Goal: Task Accomplishment & Management: Complete application form

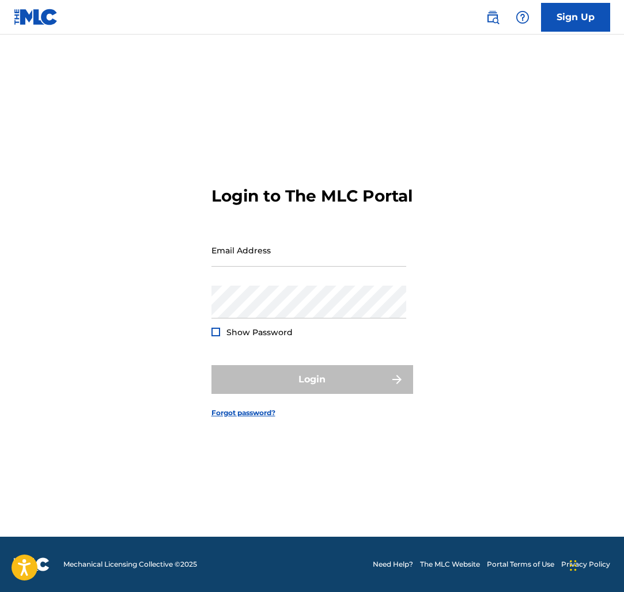
type input "[EMAIL_ADDRESS][DOMAIN_NAME]"
click at [323, 394] on div "Login" at bounding box center [312, 379] width 202 height 29
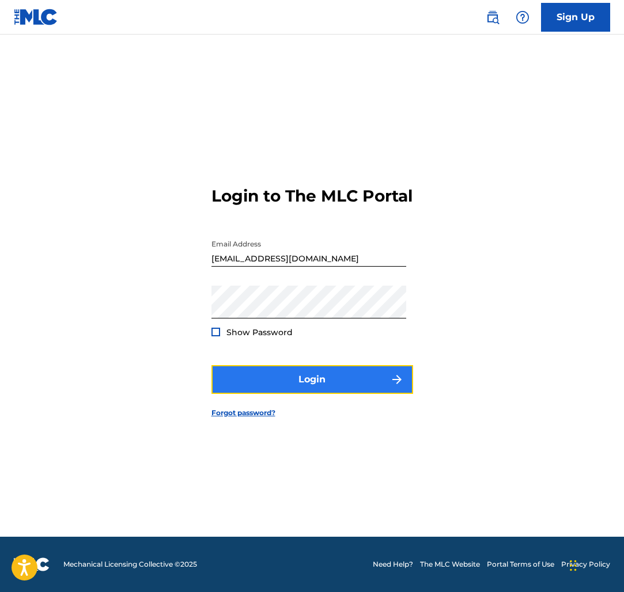
click at [323, 387] on button "Login" at bounding box center [312, 379] width 202 height 29
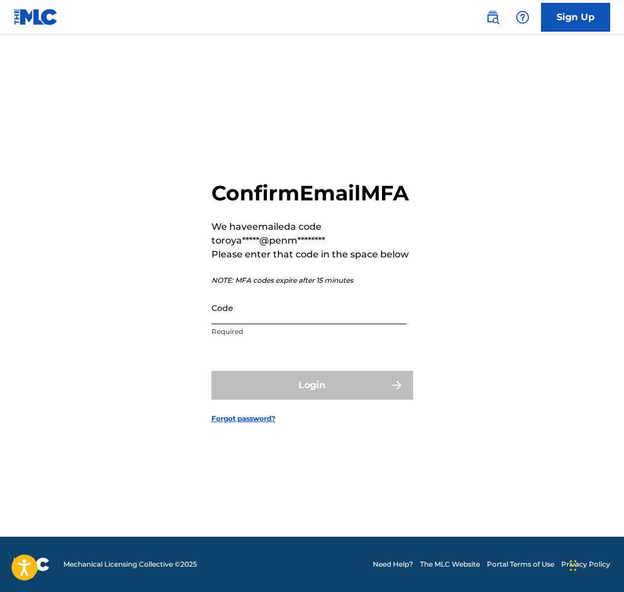
click at [269, 324] on input "Code" at bounding box center [308, 308] width 195 height 33
paste input "901722"
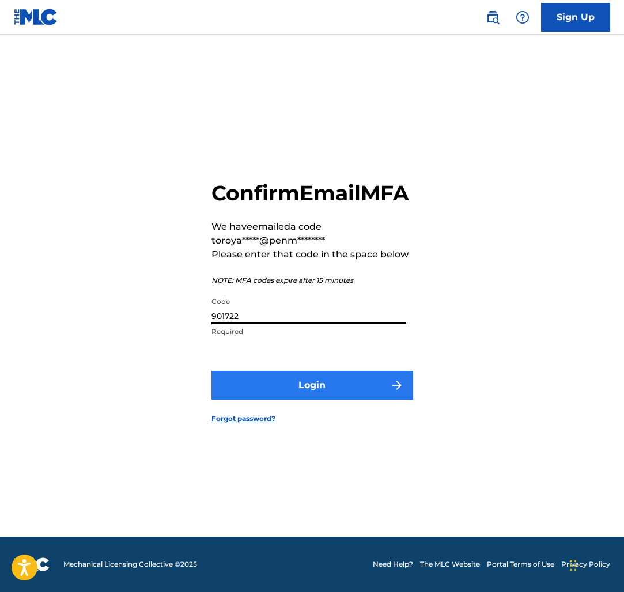
type input "901722"
click at [287, 388] on button "Login" at bounding box center [312, 385] width 202 height 29
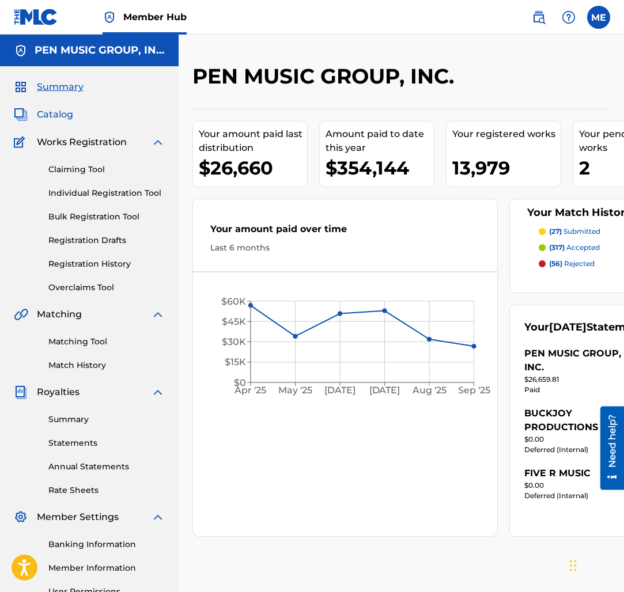
click at [55, 112] on span "Catalog" at bounding box center [55, 115] width 36 height 14
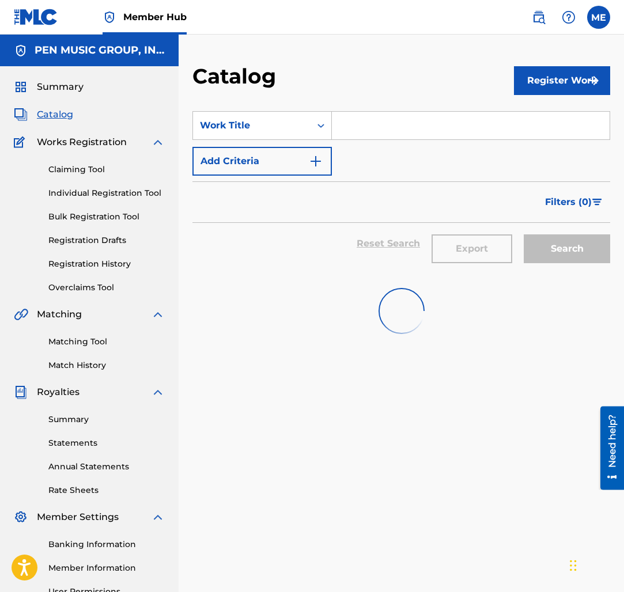
click at [77, 162] on div "Claiming Tool Individual Registration Tool Bulk Registration Tool Registration …" at bounding box center [89, 221] width 151 height 145
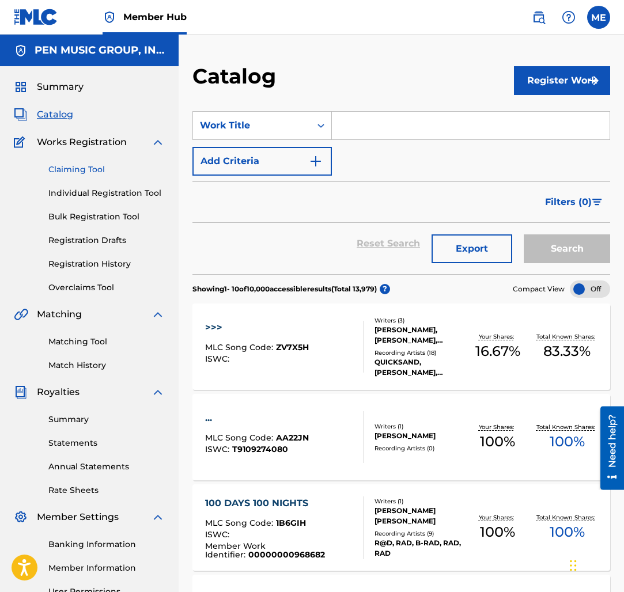
click at [77, 166] on link "Claiming Tool" at bounding box center [106, 170] width 116 height 12
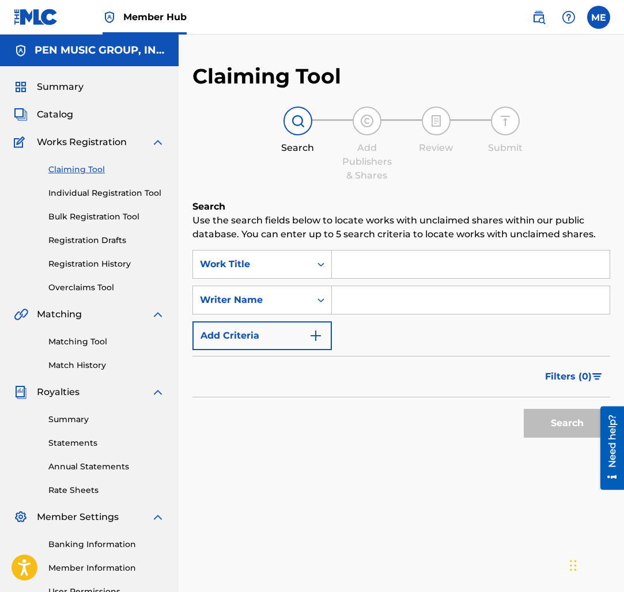
click at [381, 271] on input "Search Form" at bounding box center [471, 265] width 278 height 28
paste input "SHE DON'T LOVE ME LIKE"
type input "SHE DON'T LOVE ME LIKE"
click at [374, 293] on input "Search Form" at bounding box center [471, 300] width 278 height 28
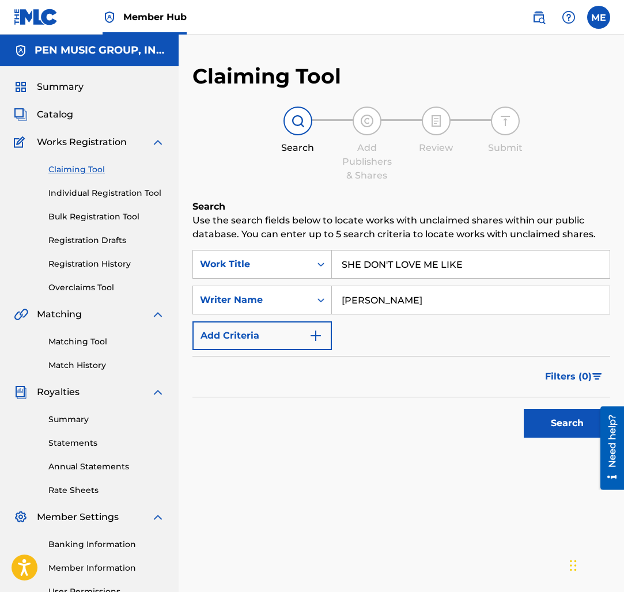
type input "[PERSON_NAME]"
click at [524, 409] on button "Search" at bounding box center [567, 423] width 86 height 29
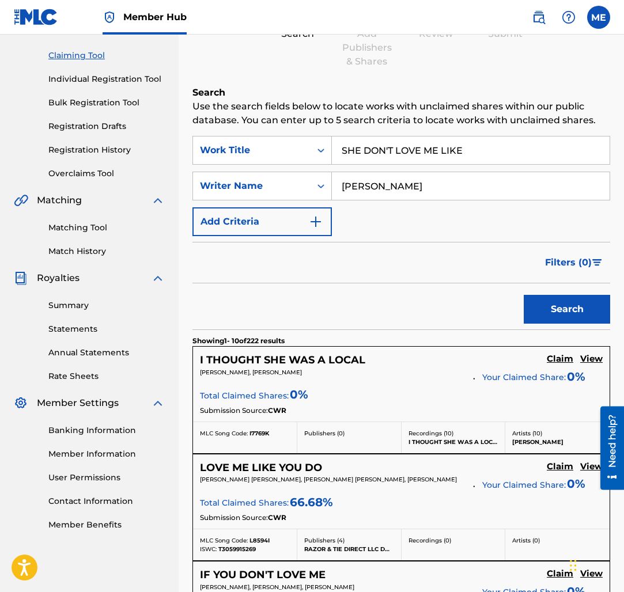
scroll to position [116, 0]
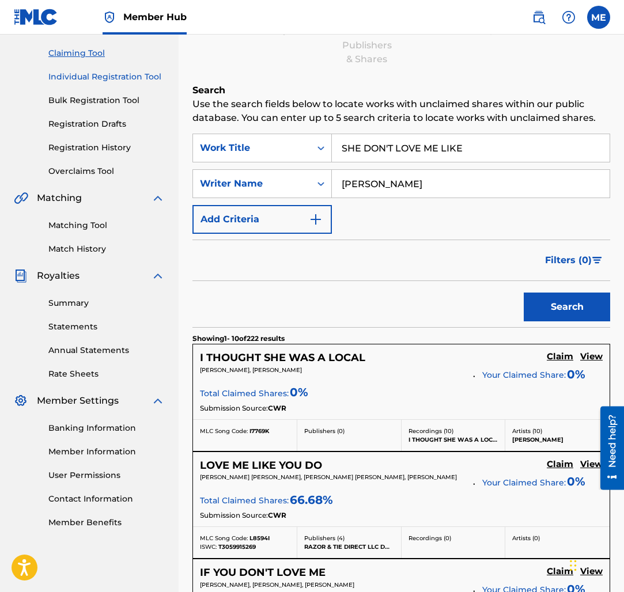
click at [122, 78] on link "Individual Registration Tool" at bounding box center [106, 77] width 116 height 12
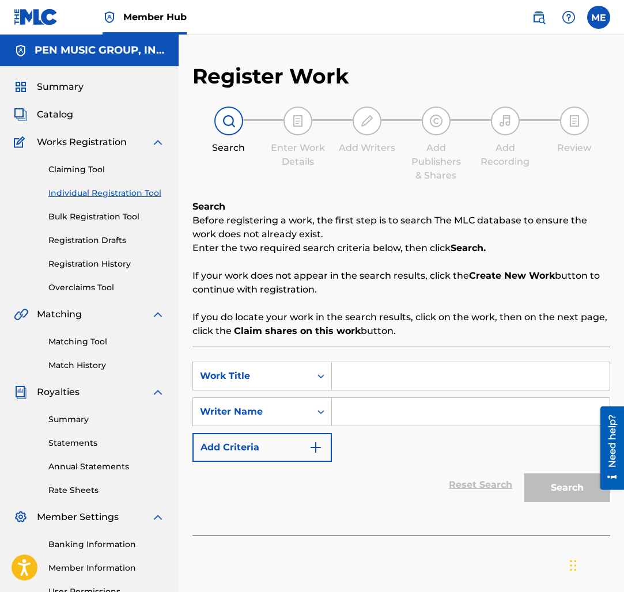
click at [378, 382] on input "Search Form" at bounding box center [471, 376] width 278 height 28
paste input "SHE DON'T LOVE ME LIKE"
type input "SHE DON'T LOVE ME LIKE"
click at [368, 408] on input "Search Form" at bounding box center [471, 412] width 278 height 28
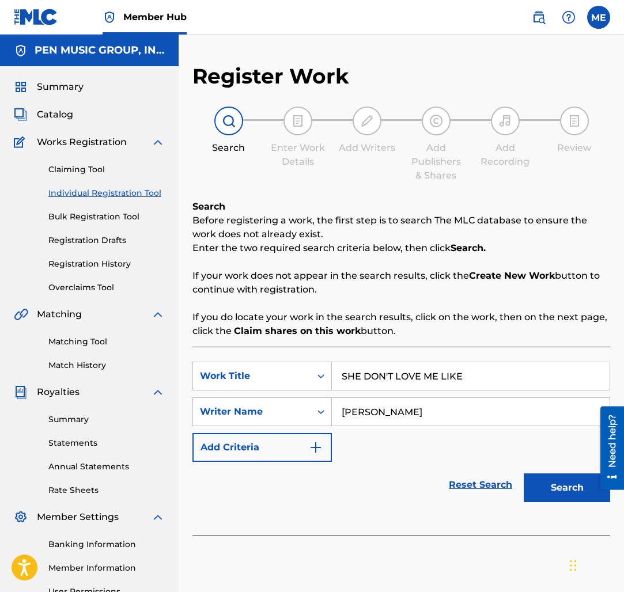
type input "[PERSON_NAME]"
click at [524, 474] on button "Search" at bounding box center [567, 488] width 86 height 29
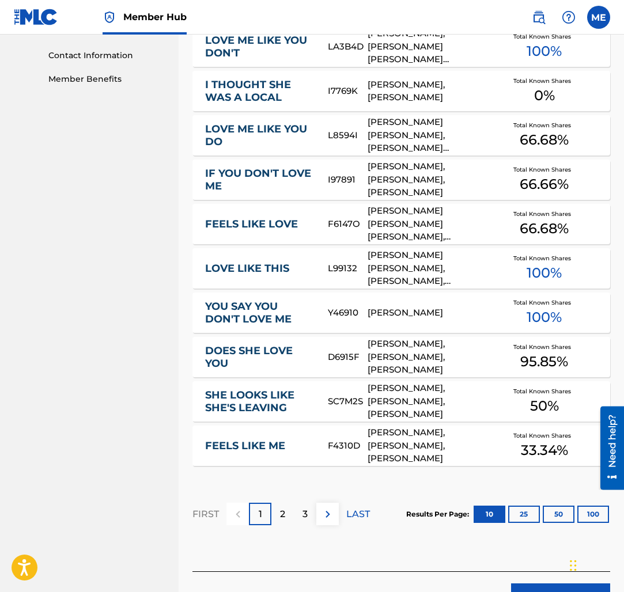
scroll to position [636, 0]
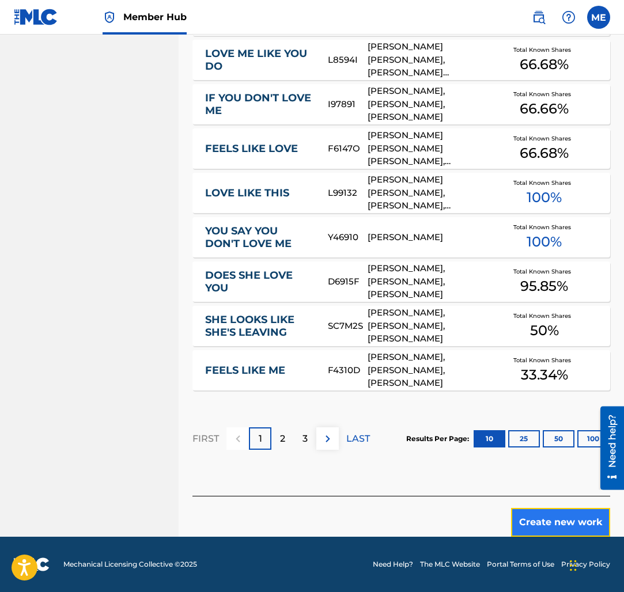
click at [558, 518] on button "Create new work" at bounding box center [560, 522] width 99 height 29
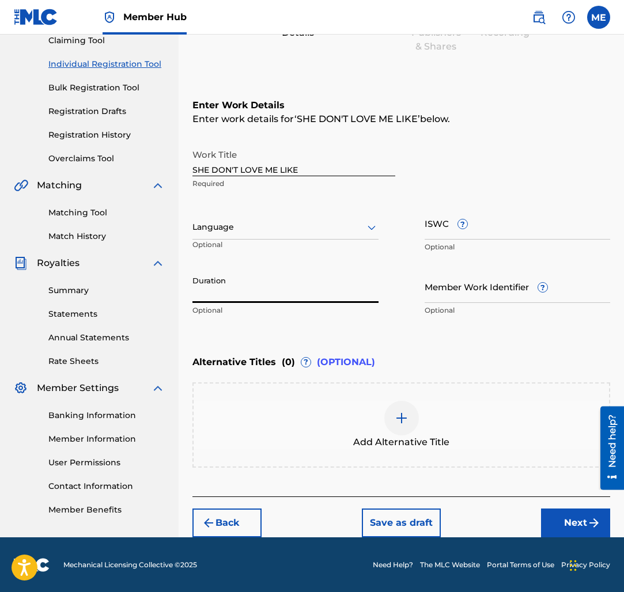
click at [245, 294] on input "Duration" at bounding box center [285, 286] width 186 height 33
type input "02:50"
click at [557, 511] on button "Next" at bounding box center [575, 523] width 69 height 29
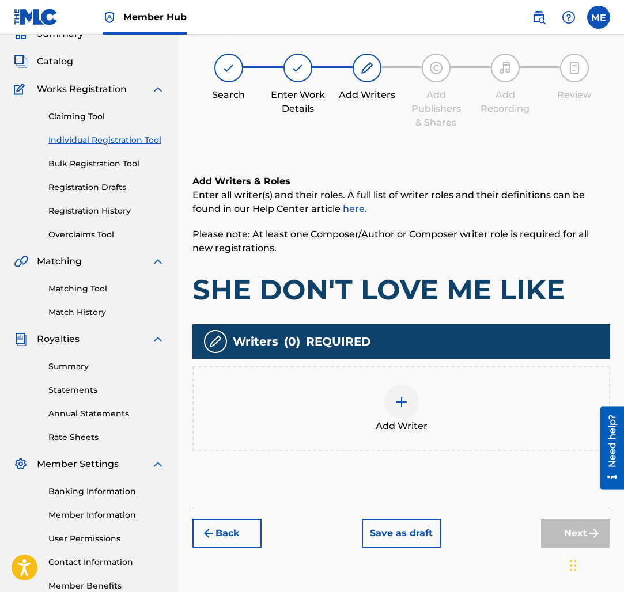
scroll to position [52, 0]
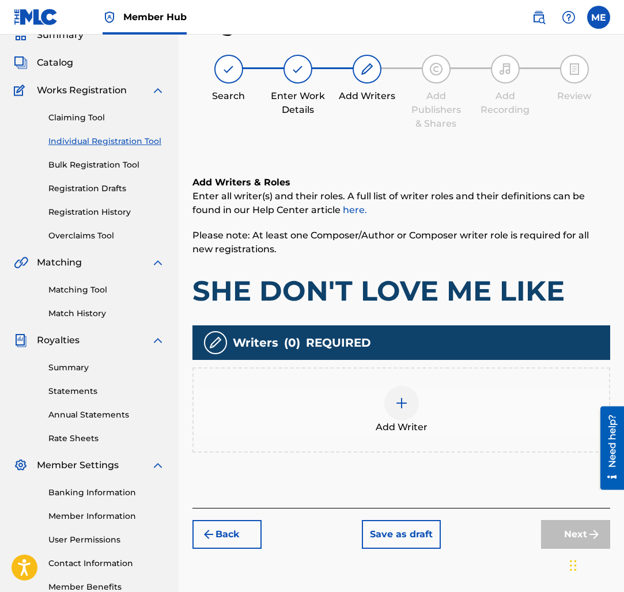
click at [351, 383] on div "Add Writer" at bounding box center [401, 410] width 418 height 85
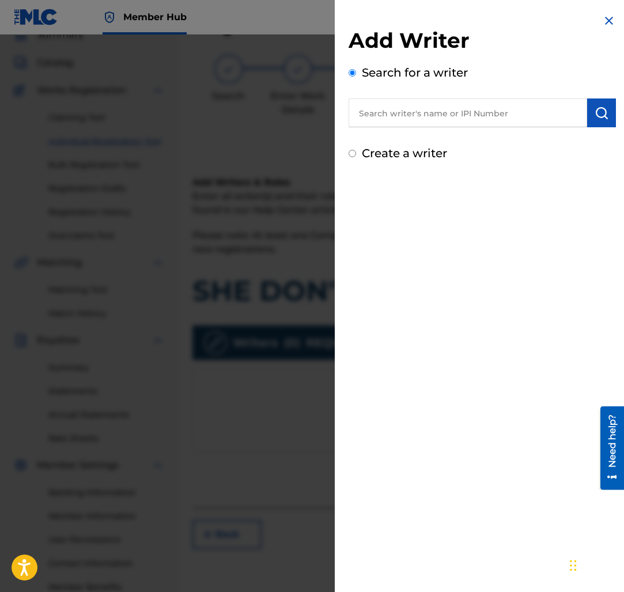
click at [468, 114] on input "text" at bounding box center [468, 113] width 239 height 29
paste input "00563592133"
type input "00563592133"
click at [601, 111] on img "submit" at bounding box center [602, 113] width 14 height 14
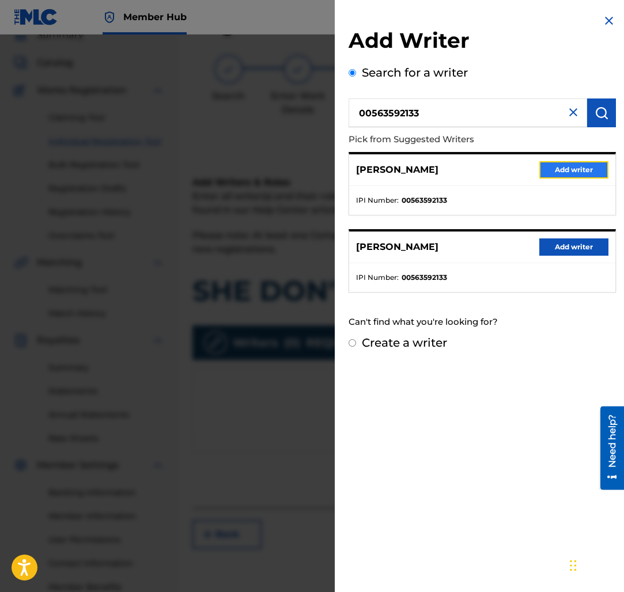
click at [571, 171] on button "Add writer" at bounding box center [573, 169] width 69 height 17
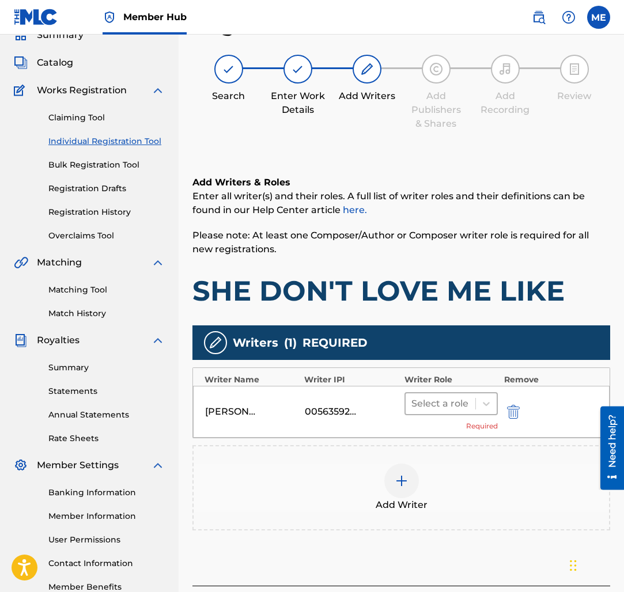
click at [460, 415] on div "Select a role" at bounding box center [451, 403] width 94 height 23
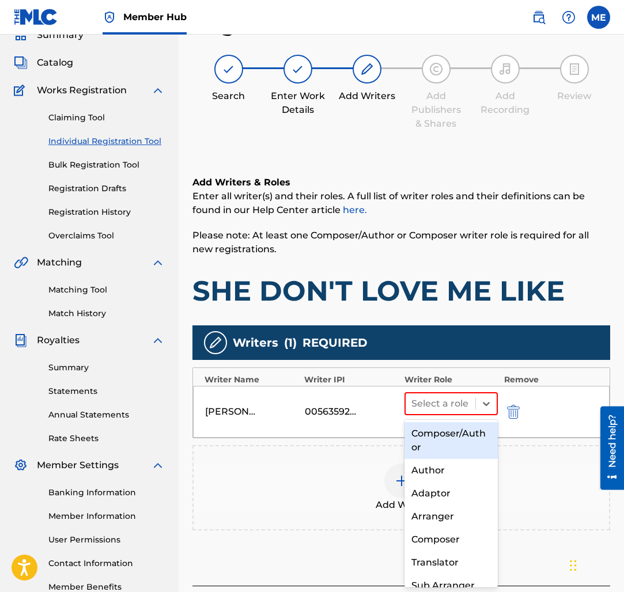
click at [460, 437] on div "Composer/Author" at bounding box center [451, 440] width 94 height 37
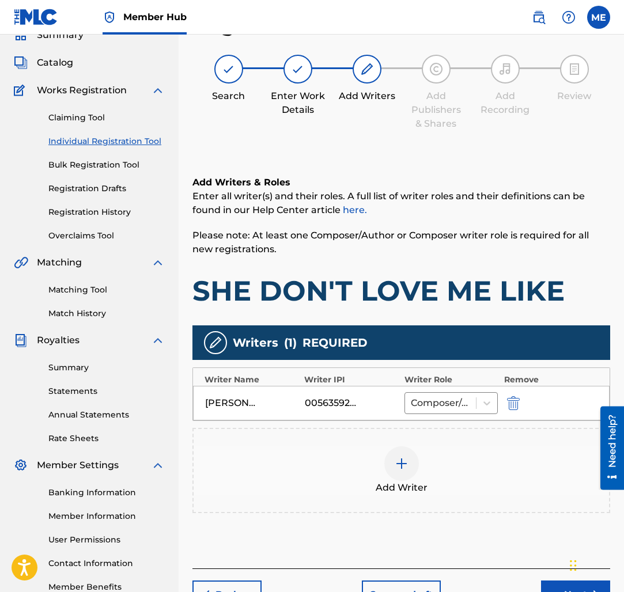
click at [408, 471] on div at bounding box center [401, 464] width 35 height 35
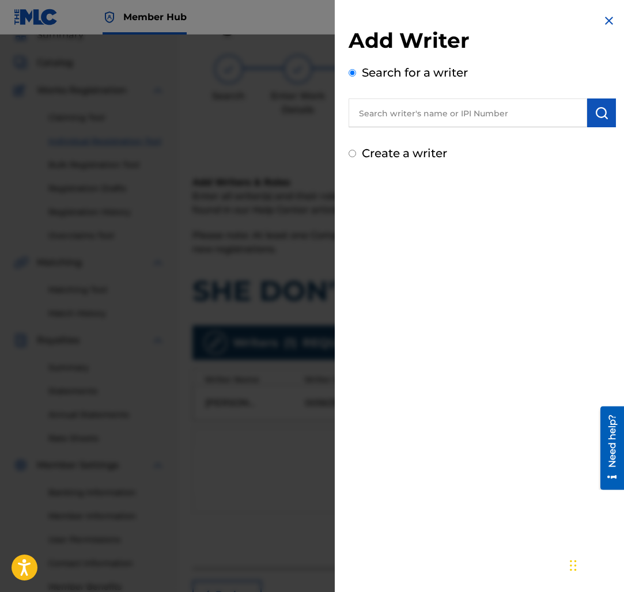
click at [441, 116] on input "text" at bounding box center [468, 113] width 239 height 29
paste input "00616273064"
type input "00616273064"
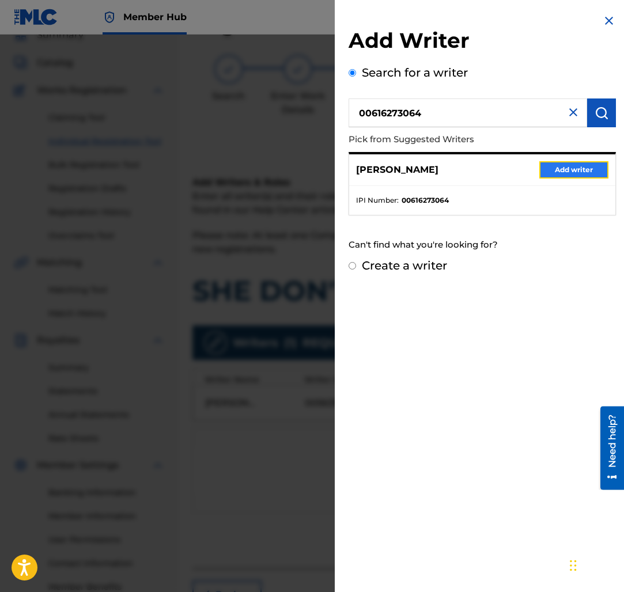
click at [583, 172] on button "Add writer" at bounding box center [573, 169] width 69 height 17
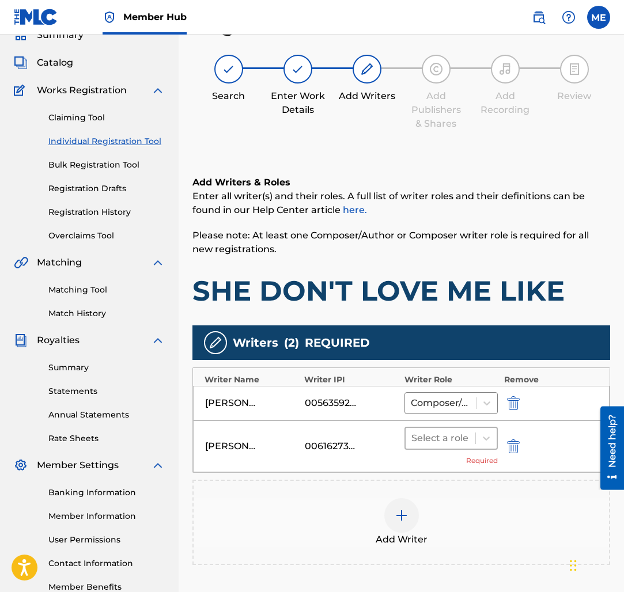
click at [450, 449] on div "Select a role" at bounding box center [451, 438] width 94 height 23
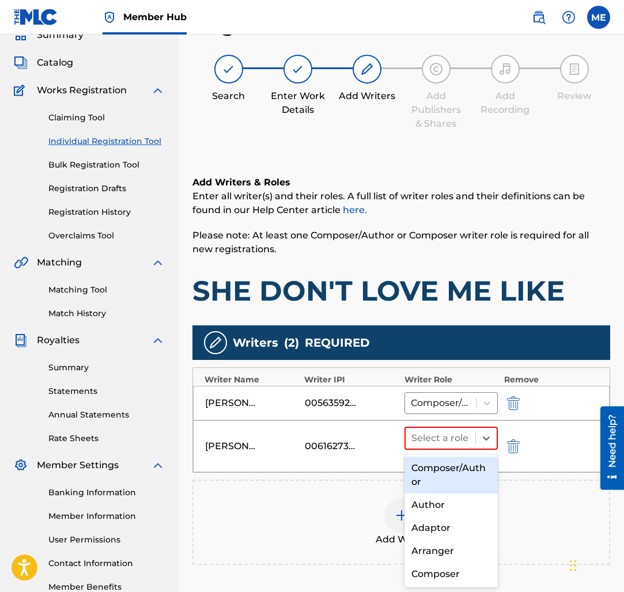
click at [445, 471] on div "Composer/Author" at bounding box center [451, 475] width 94 height 37
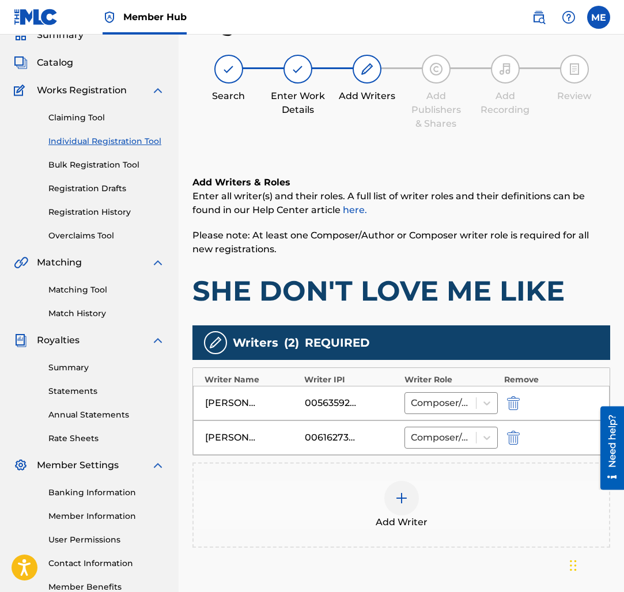
click at [400, 494] on img at bounding box center [402, 498] width 14 height 14
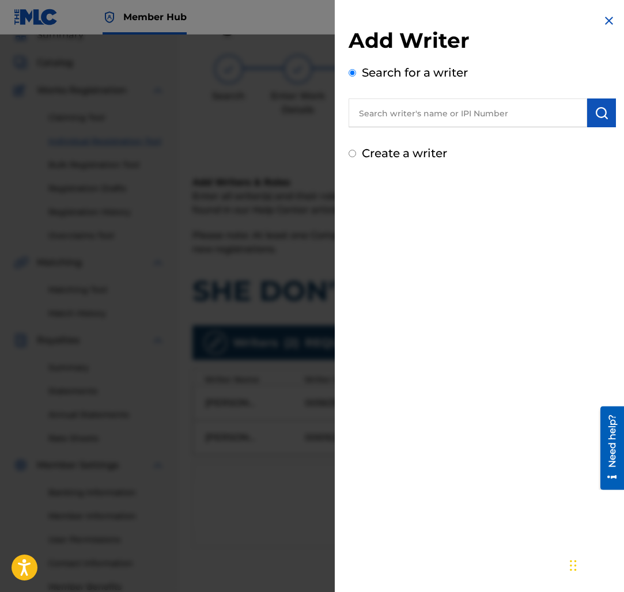
click at [407, 107] on input "text" at bounding box center [468, 113] width 239 height 29
paste input "[PERSON_NAME]"
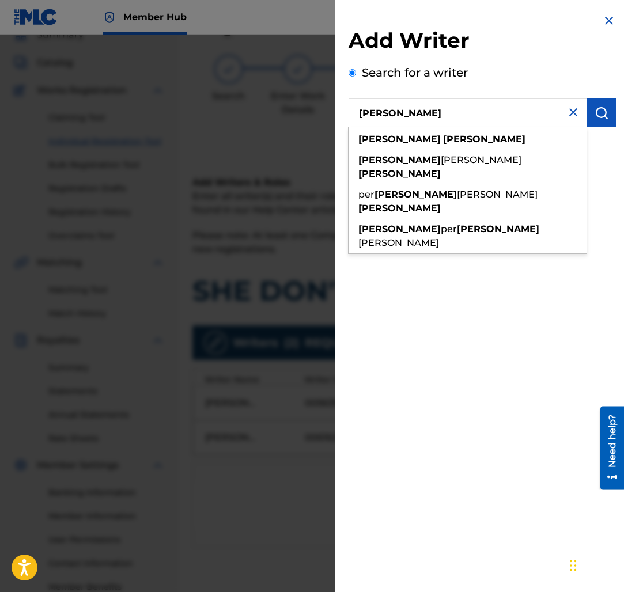
type input "[PERSON_NAME]"
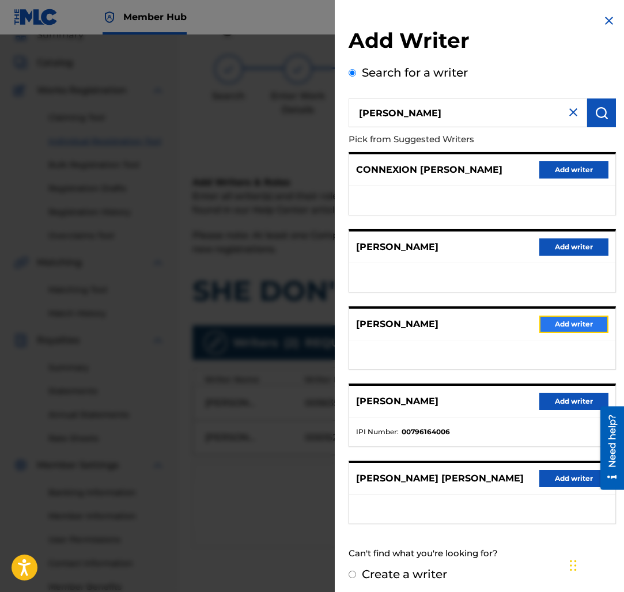
click at [567, 329] on button "Add writer" at bounding box center [573, 324] width 69 height 17
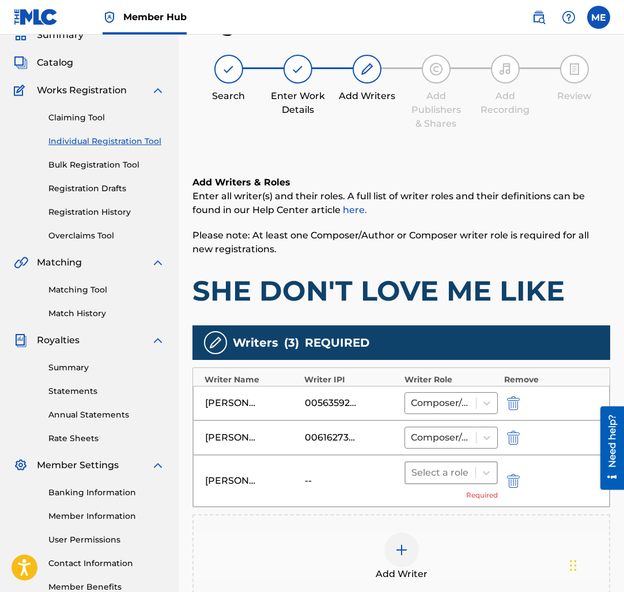
click at [451, 473] on div at bounding box center [440, 473] width 59 height 16
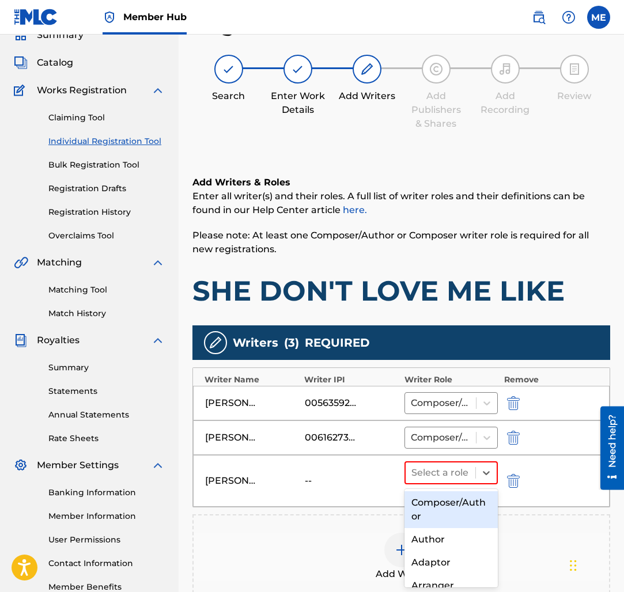
click at [444, 496] on div "Composer/Author" at bounding box center [451, 509] width 94 height 37
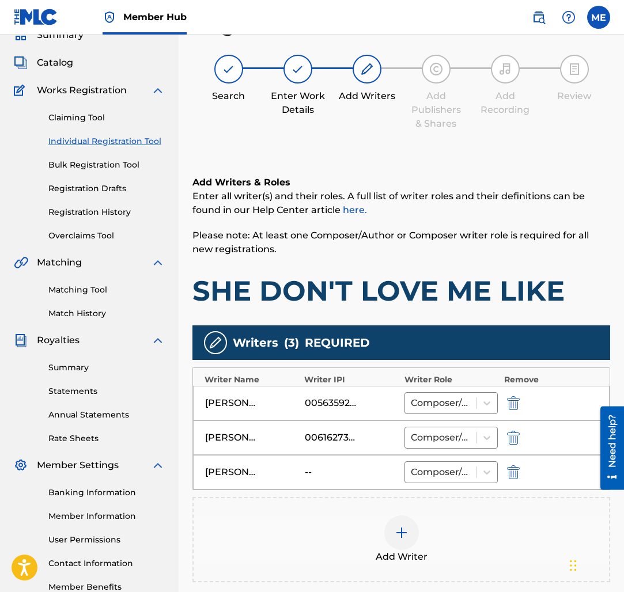
click at [417, 538] on div at bounding box center [401, 533] width 35 height 35
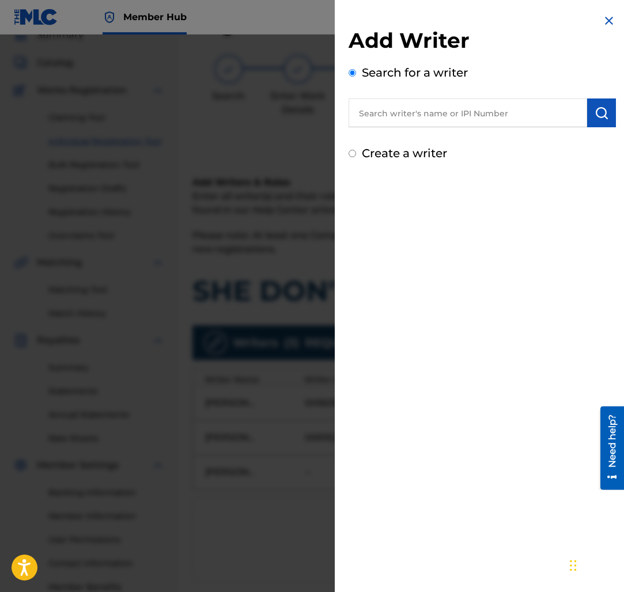
click at [444, 110] on input "text" at bounding box center [468, 113] width 239 height 29
paste input "01272346655"
type input "01272346655"
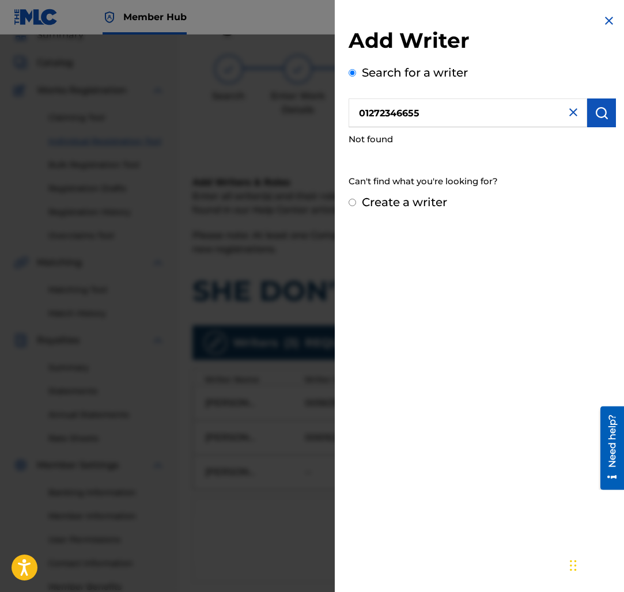
click at [353, 205] on input "Create a writer" at bounding box center [352, 202] width 7 height 7
radio input "false"
radio input "true"
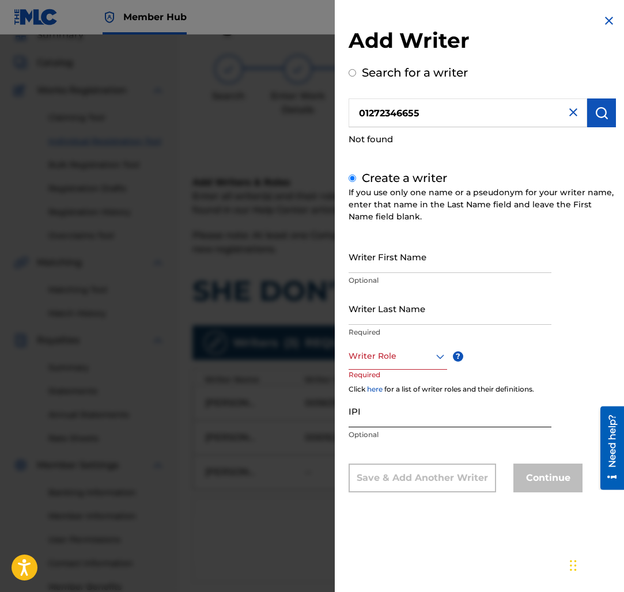
click at [399, 425] on input "IPI" at bounding box center [450, 411] width 203 height 33
paste input "01272346655"
type input "01272346655"
click at [425, 255] on input "Writer First Name" at bounding box center [450, 256] width 203 height 33
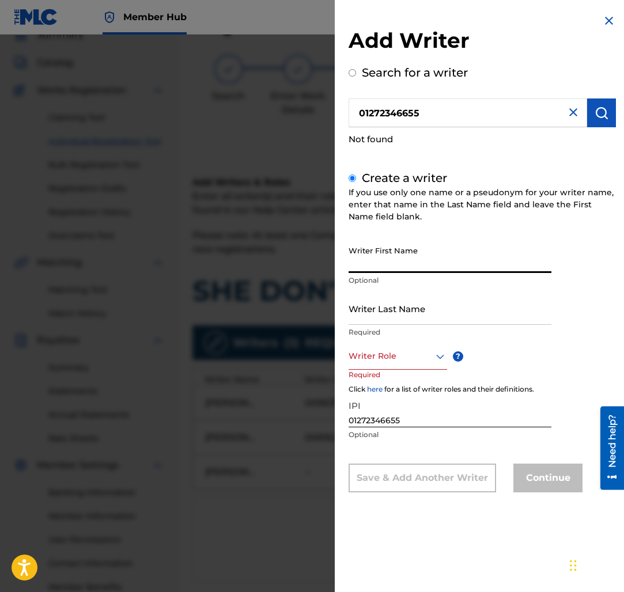
paste input "[PERSON_NAME] [PERSON_NAME]"
click at [443, 260] on input "[PERSON_NAME] [PERSON_NAME]" at bounding box center [450, 256] width 203 height 33
click at [441, 263] on input "[PERSON_NAME] [PERSON_NAME]" at bounding box center [450, 256] width 203 height 33
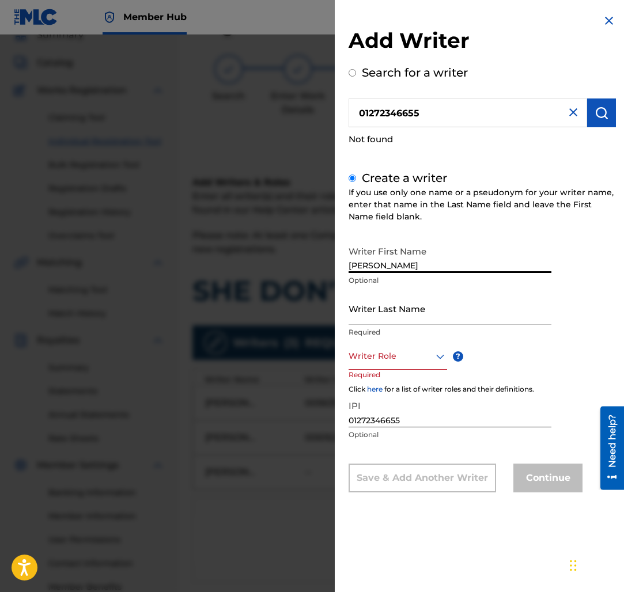
type input "[PERSON_NAME]"
paste input "[PERSON_NAME]"
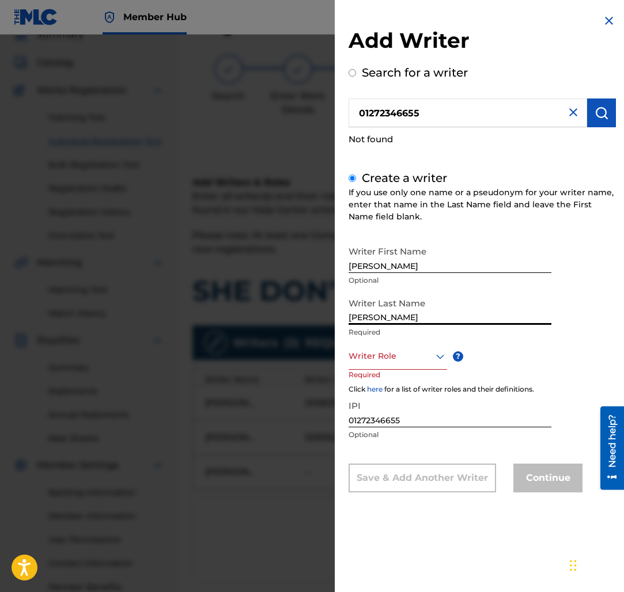
type input "[PERSON_NAME]"
click at [396, 351] on div at bounding box center [398, 356] width 99 height 14
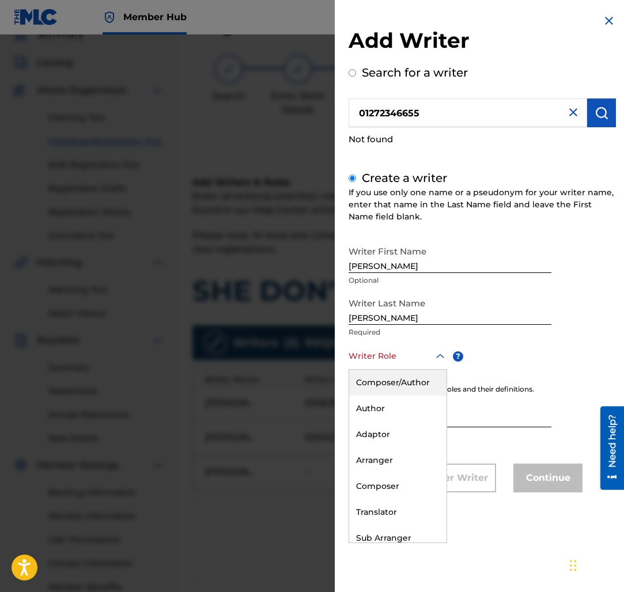
click at [387, 383] on div "Composer/Author" at bounding box center [397, 383] width 97 height 26
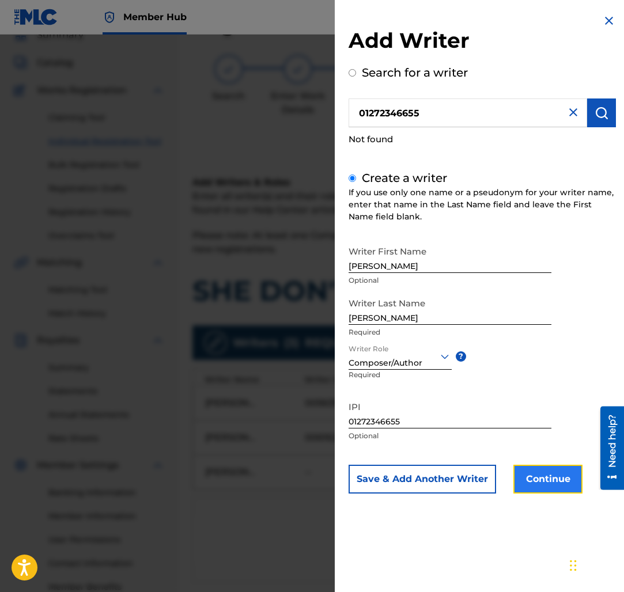
click at [543, 490] on button "Continue" at bounding box center [547, 479] width 69 height 29
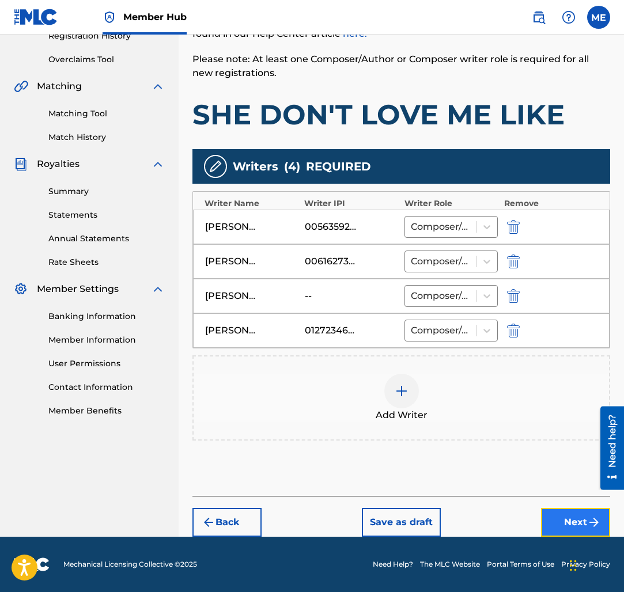
click at [563, 518] on button "Next" at bounding box center [575, 522] width 69 height 29
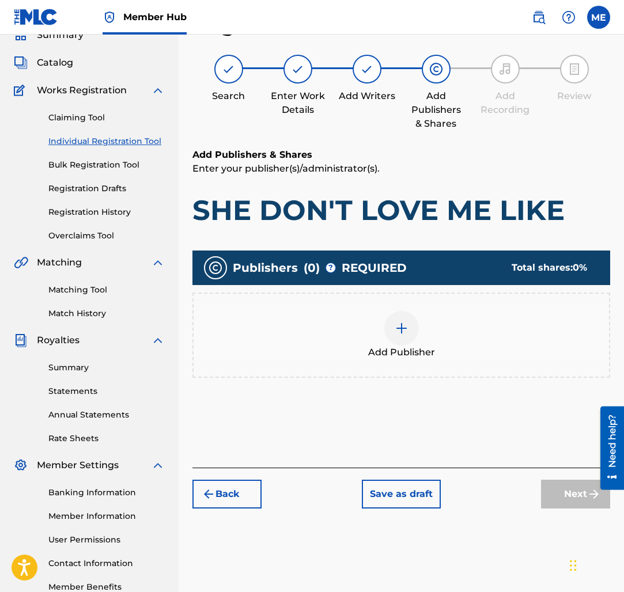
click at [402, 304] on div "Add Publisher" at bounding box center [401, 335] width 418 height 85
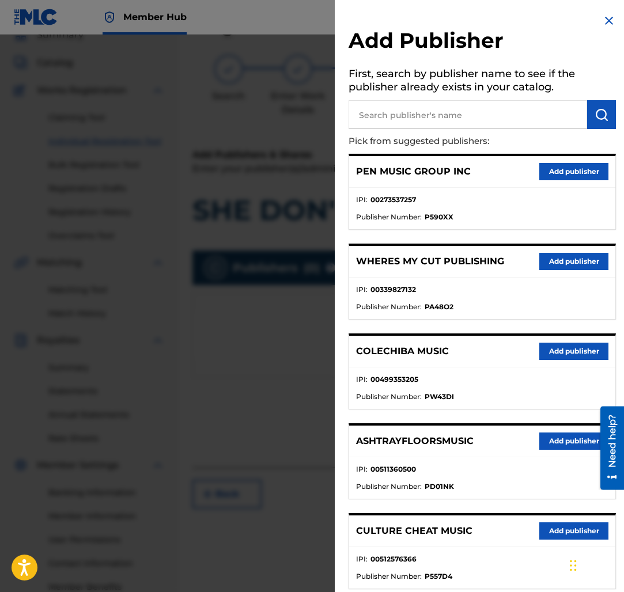
click at [410, 107] on input "text" at bounding box center [468, 114] width 239 height 29
paste input "01253158663"
type input "01253158663"
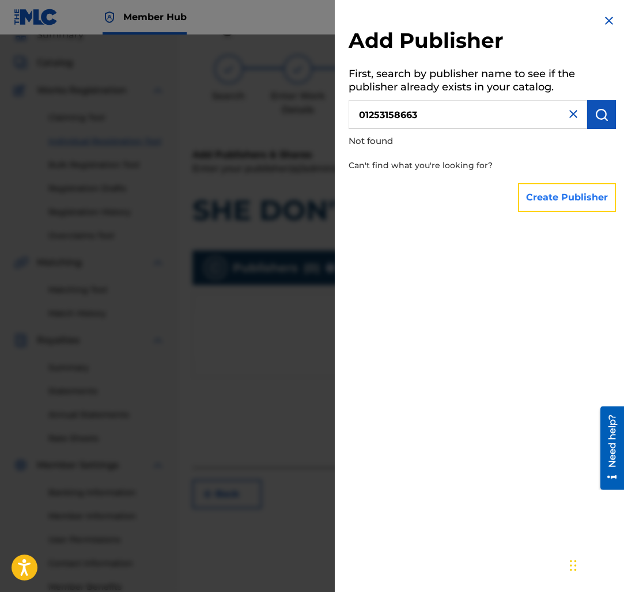
click at [569, 191] on button "Create Publisher" at bounding box center [567, 197] width 98 height 29
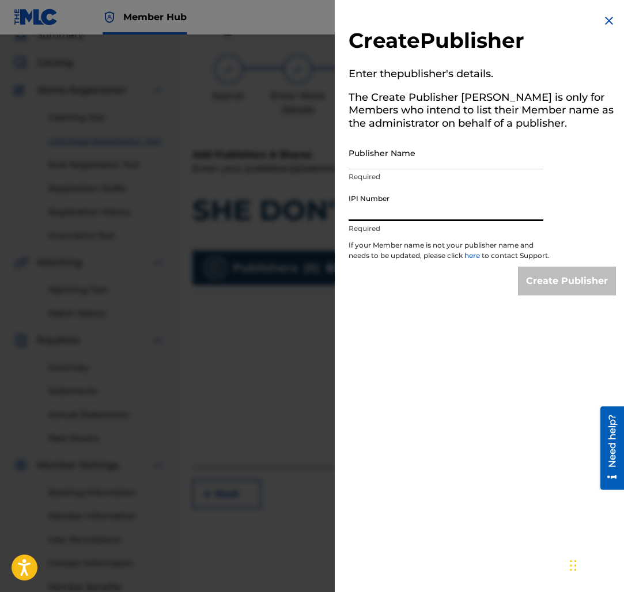
click at [393, 213] on input "IPI Number" at bounding box center [446, 204] width 195 height 33
paste input "01253158663"
type input "01253158663"
click at [422, 137] on div "Create Publisher Enter the publisher 's details. The Create Publisher button is…" at bounding box center [482, 154] width 295 height 309
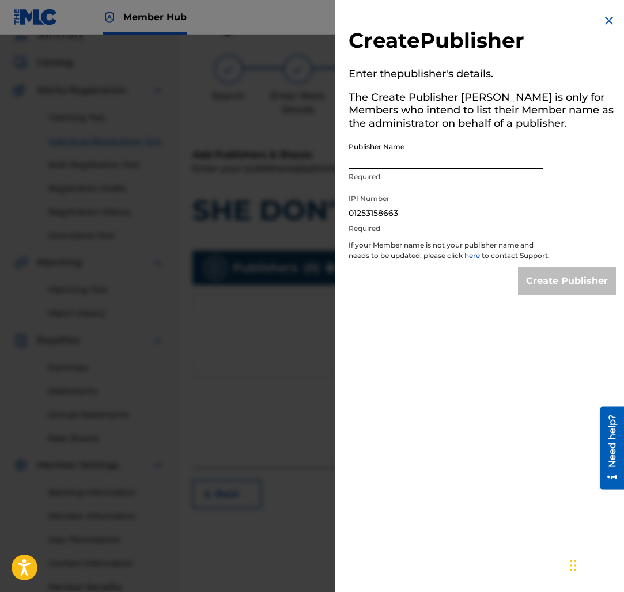
click at [428, 153] on input "Publisher Name" at bounding box center [446, 153] width 195 height 33
paste input "[PERSON_NAME]"
type input "[PERSON_NAME]"
click at [569, 272] on div "Create Publisher Enter the publisher 's details. The Create Publisher button is…" at bounding box center [482, 154] width 295 height 309
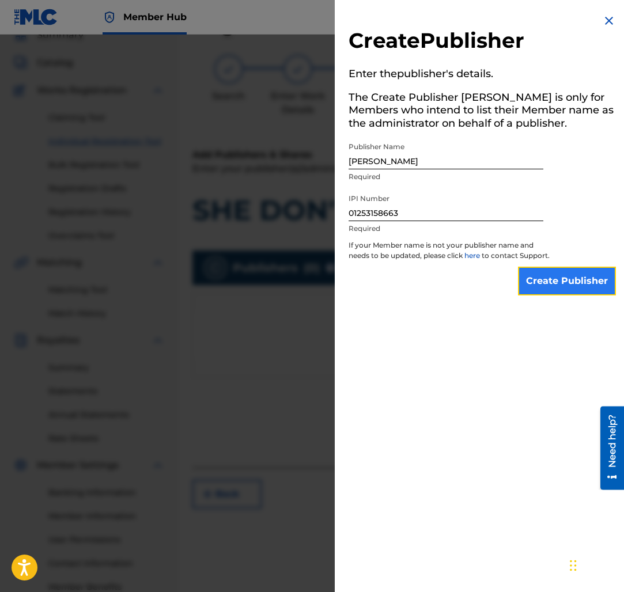
click at [564, 287] on input "Create Publisher" at bounding box center [567, 281] width 98 height 29
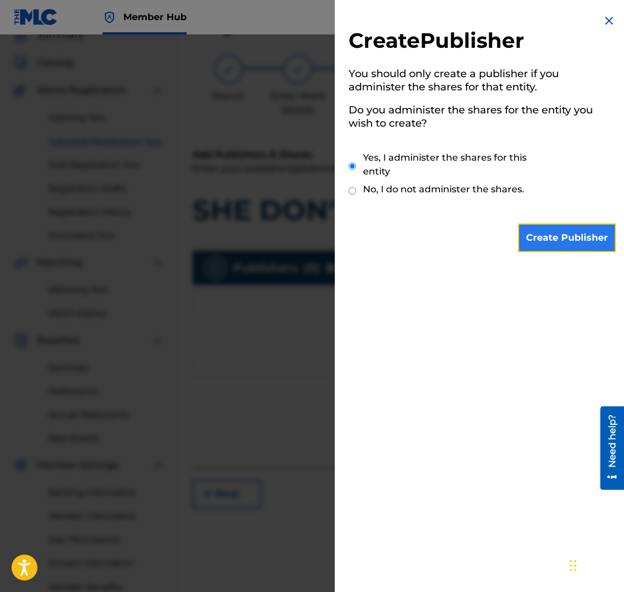
click at [557, 230] on input "Create Publisher" at bounding box center [567, 238] width 98 height 29
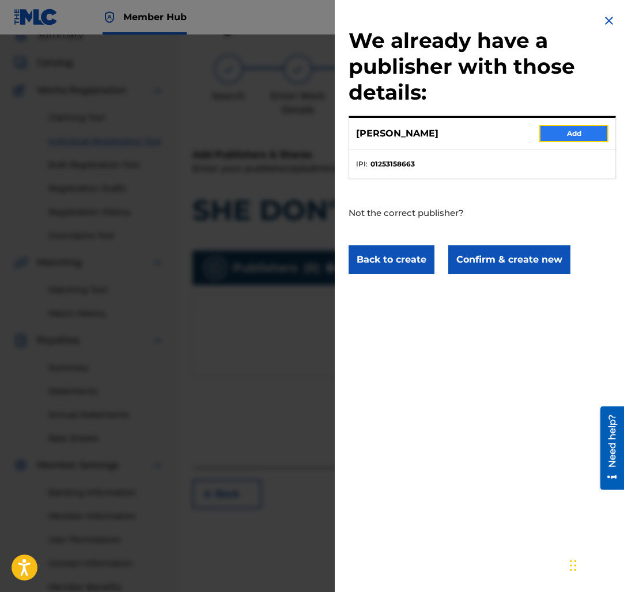
click at [575, 140] on button "Add" at bounding box center [573, 133] width 69 height 17
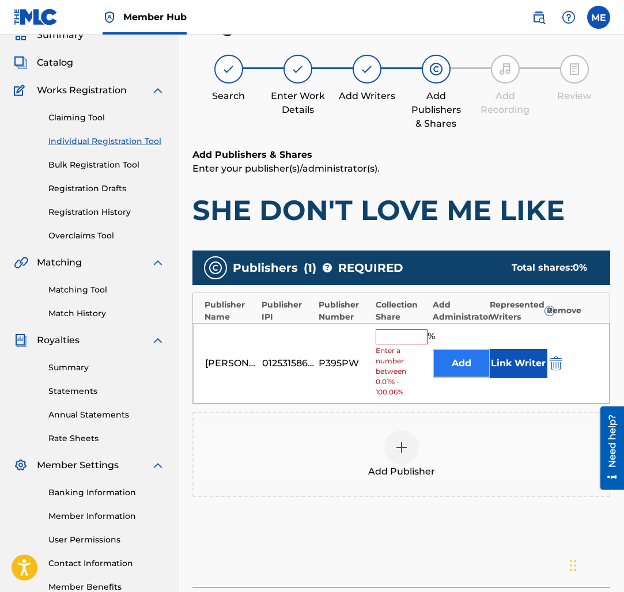
click at [483, 365] on button "Add" at bounding box center [462, 363] width 58 height 29
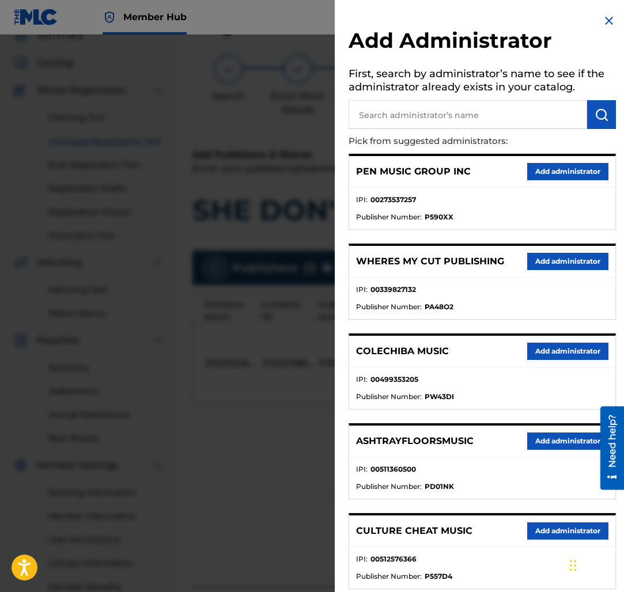
click at [504, 130] on p "Pick from suggested administrators:" at bounding box center [450, 141] width 202 height 25
click at [489, 122] on input "text" at bounding box center [468, 114] width 239 height 29
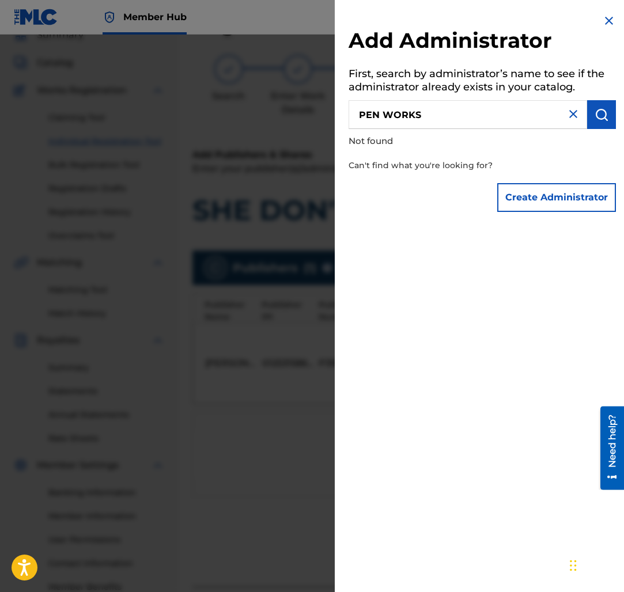
click at [385, 122] on input "PEN WORKS" at bounding box center [468, 114] width 239 height 29
click at [385, 121] on input "PEN WORKS" at bounding box center [468, 114] width 239 height 29
click at [385, 119] on input "PEN WORKS" at bounding box center [468, 114] width 239 height 29
type input "PENWORKS"
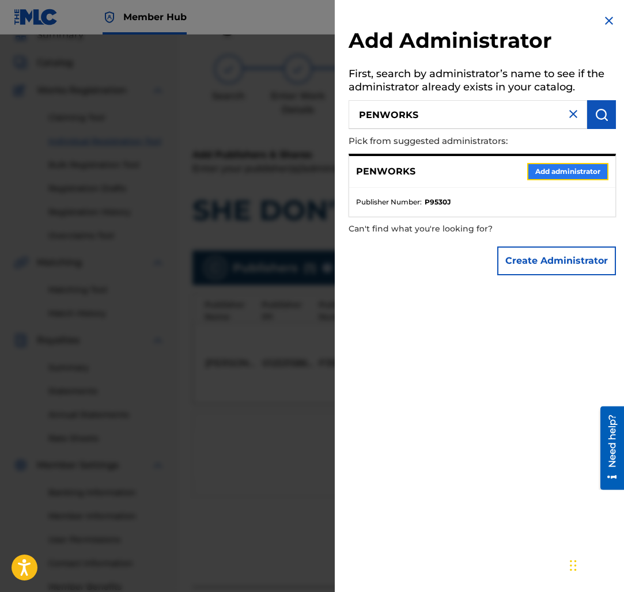
click at [558, 165] on button "Add administrator" at bounding box center [567, 171] width 81 height 17
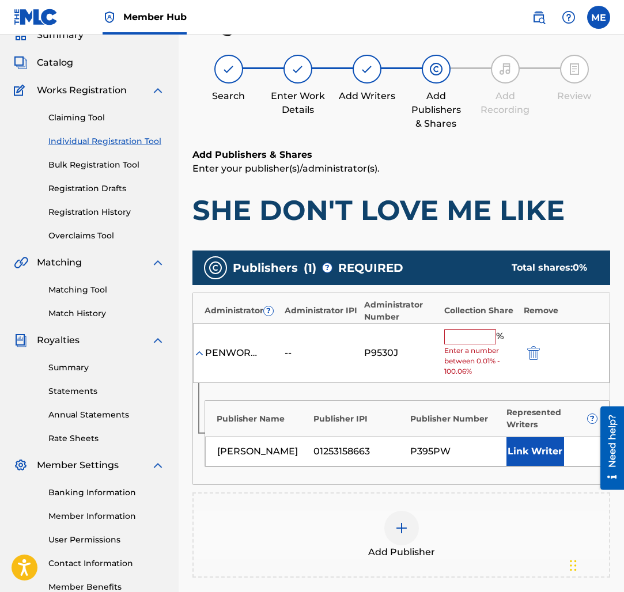
click at [466, 335] on input "text" at bounding box center [470, 337] width 52 height 15
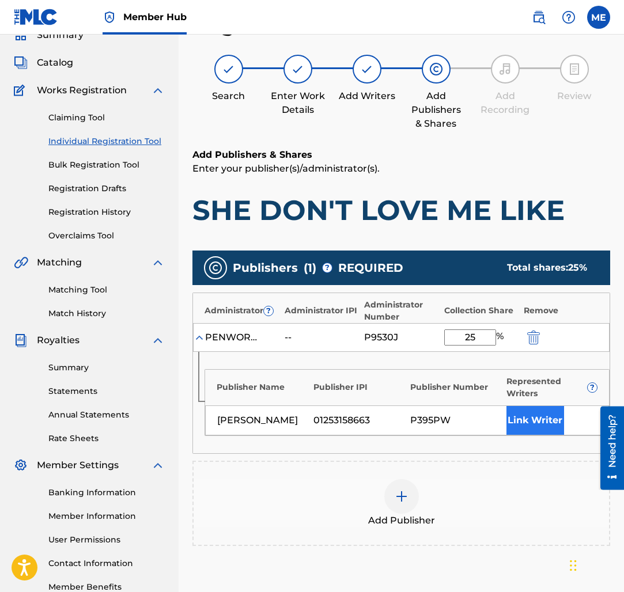
type input "25"
click at [537, 424] on button "Link Writer" at bounding box center [535, 420] width 58 height 29
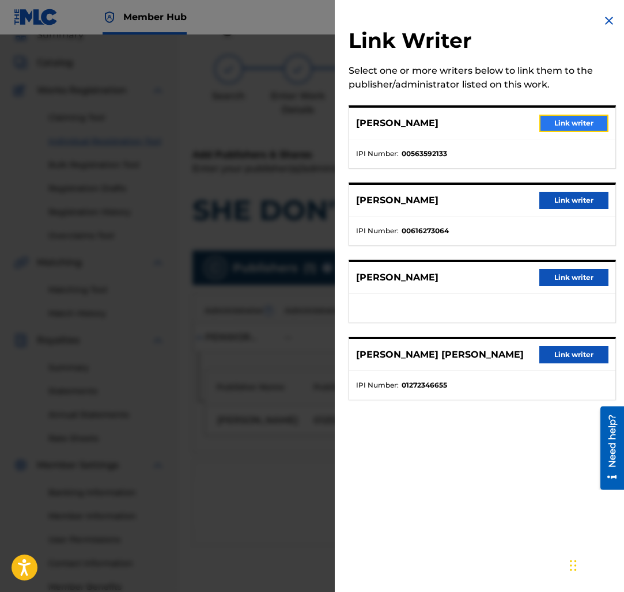
click at [578, 130] on button "Link writer" at bounding box center [573, 123] width 69 height 17
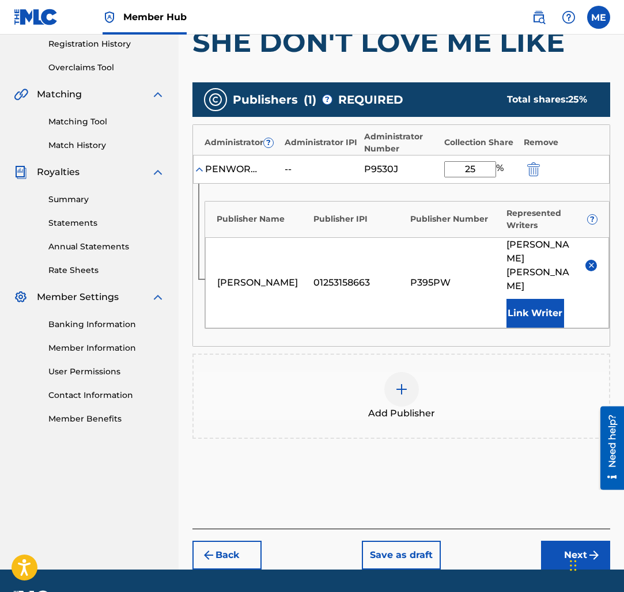
scroll to position [225, 0]
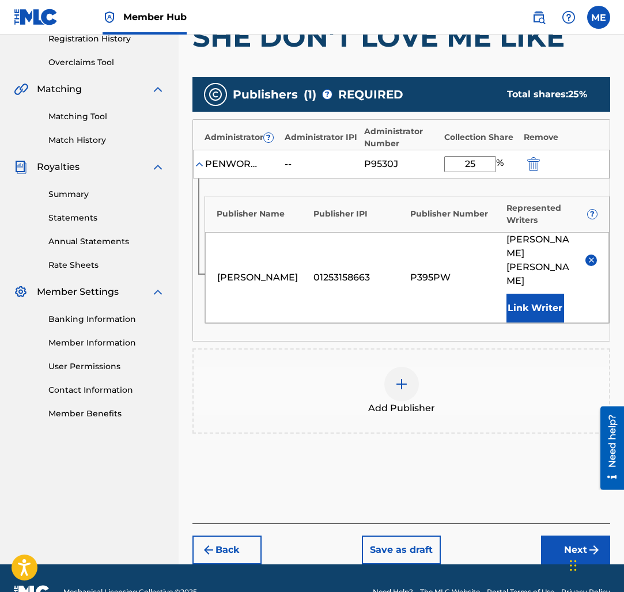
click at [561, 565] on footer "Mechanical Licensing Collective © 2025 Need Help? The MLC Website Portal Terms …" at bounding box center [312, 592] width 624 height 55
click at [560, 536] on button "Next" at bounding box center [575, 550] width 69 height 29
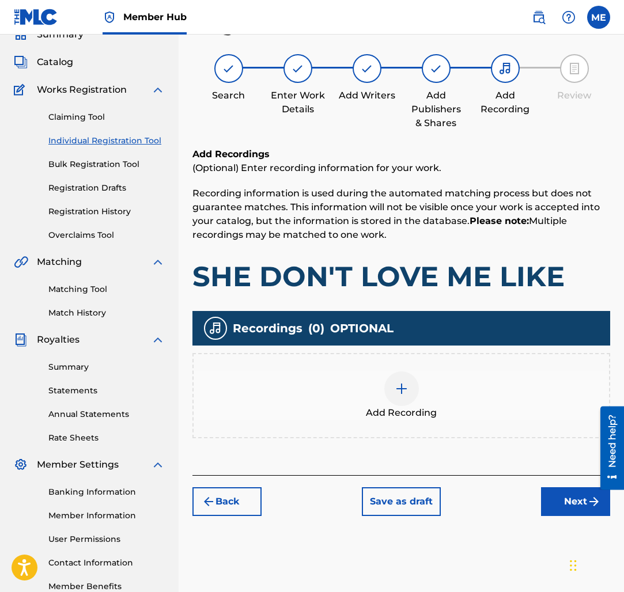
scroll to position [52, 0]
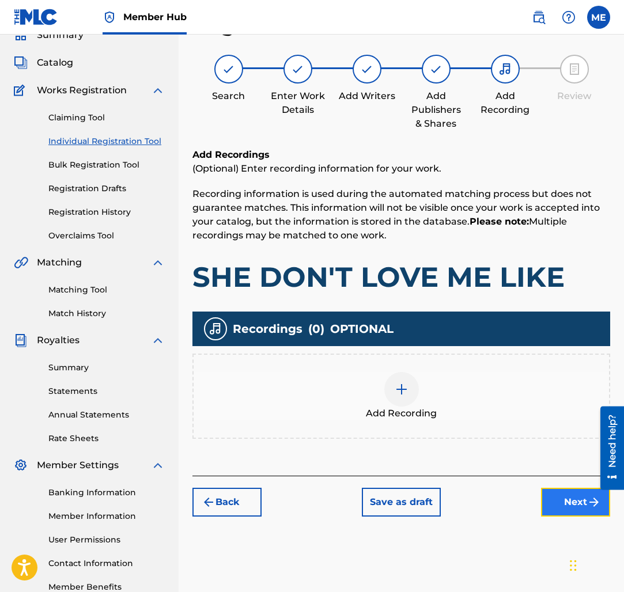
click at [570, 509] on button "Next" at bounding box center [575, 502] width 69 height 29
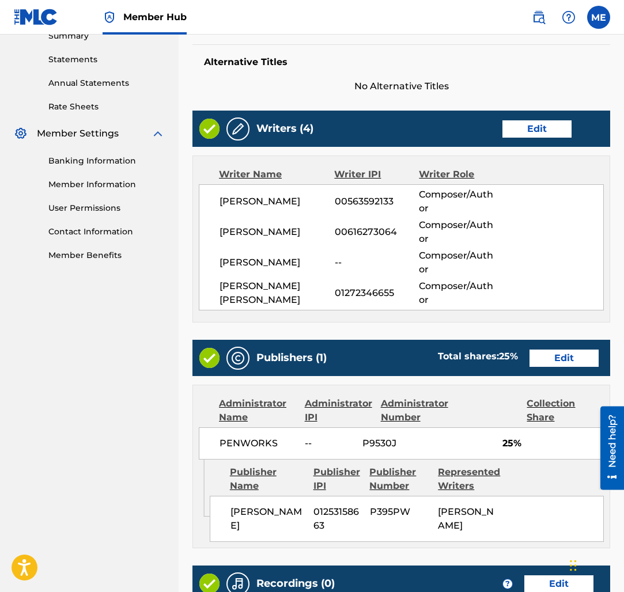
scroll to position [570, 0]
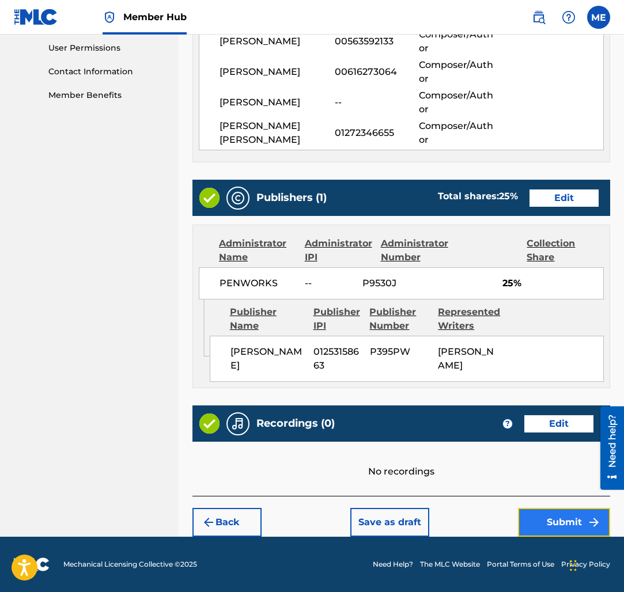
click at [573, 515] on button "Submit" at bounding box center [564, 522] width 92 height 29
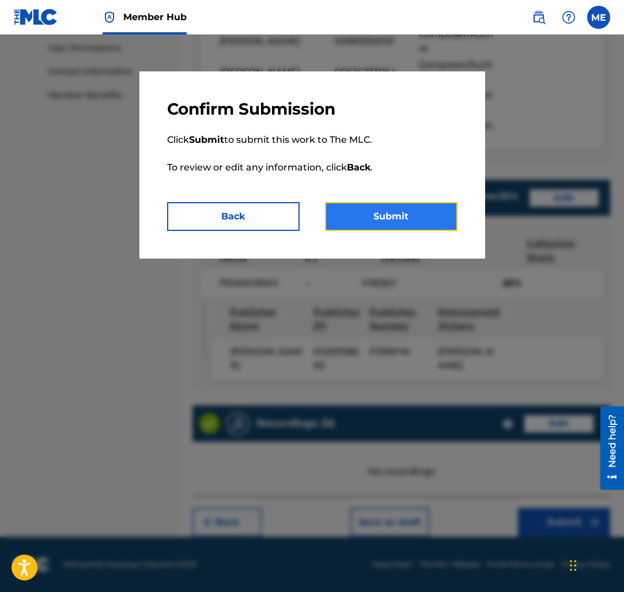
click at [410, 214] on button "Submit" at bounding box center [391, 216] width 133 height 29
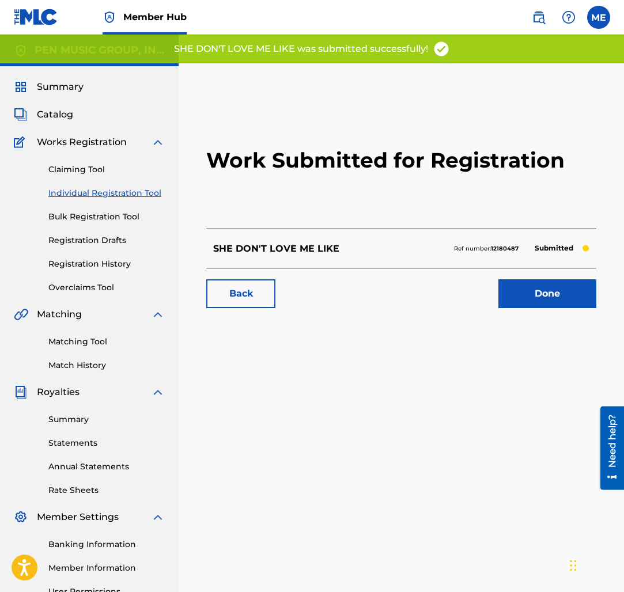
click at [90, 196] on link "Individual Registration Tool" at bounding box center [106, 193] width 116 height 12
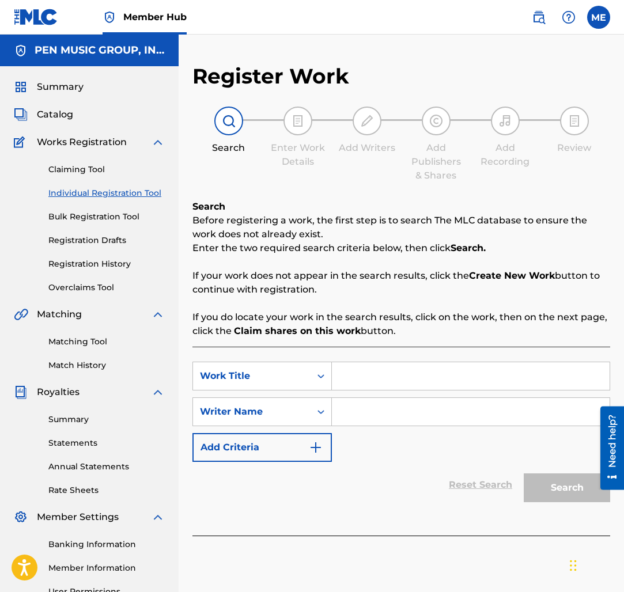
click at [409, 371] on input "Search Form" at bounding box center [471, 376] width 278 height 28
paste input "BEST WESTERN"
type input "BEST WESTERN"
click at [493, 410] on input "Search Form" at bounding box center [471, 412] width 278 height 28
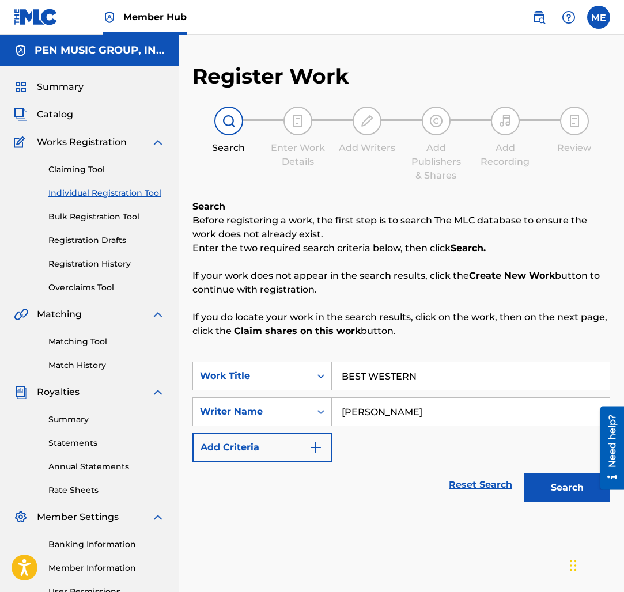
type input "[PERSON_NAME]"
click at [524, 474] on button "Search" at bounding box center [567, 488] width 86 height 29
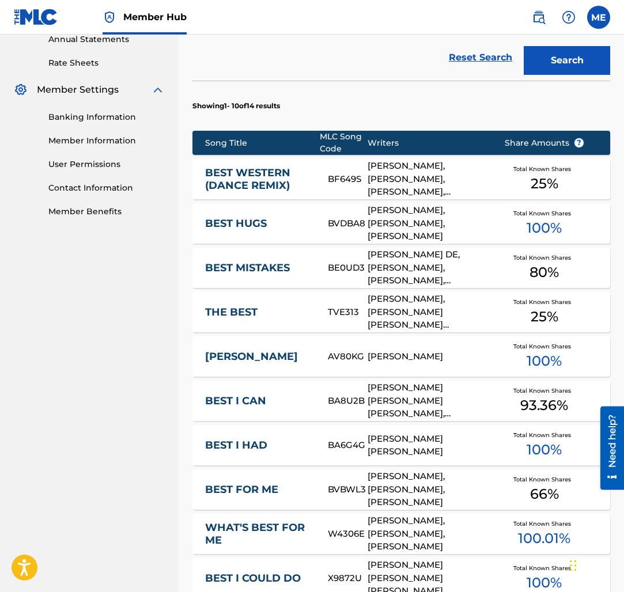
scroll to position [636, 0]
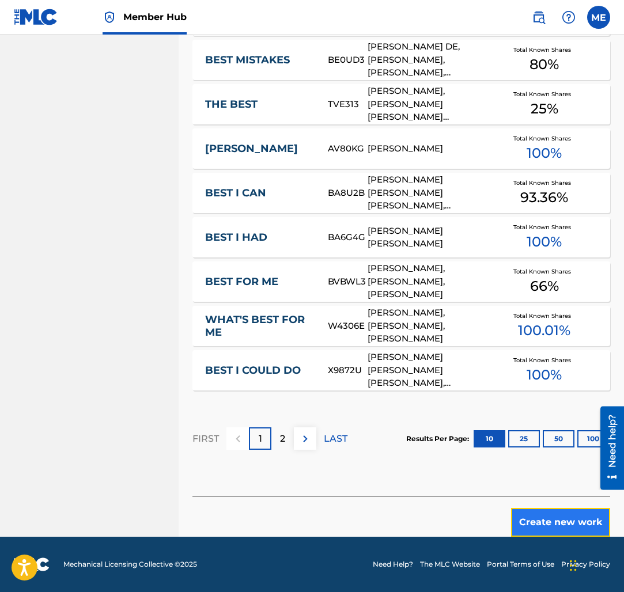
click at [550, 519] on button "Create new work" at bounding box center [560, 522] width 99 height 29
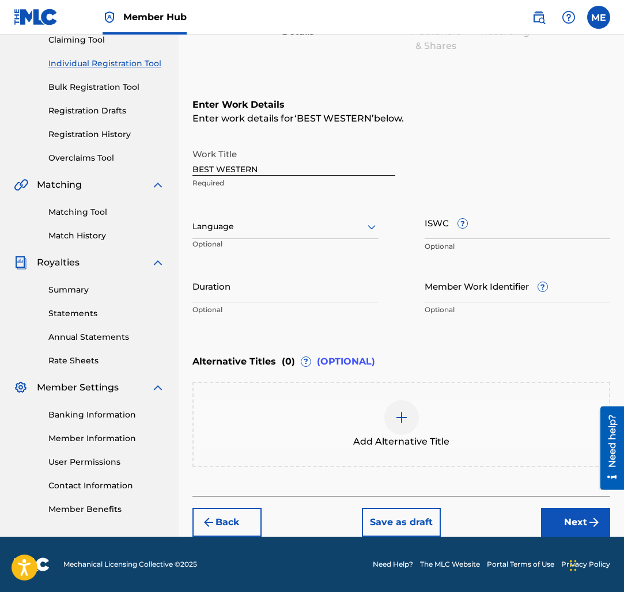
scroll to position [129, 0]
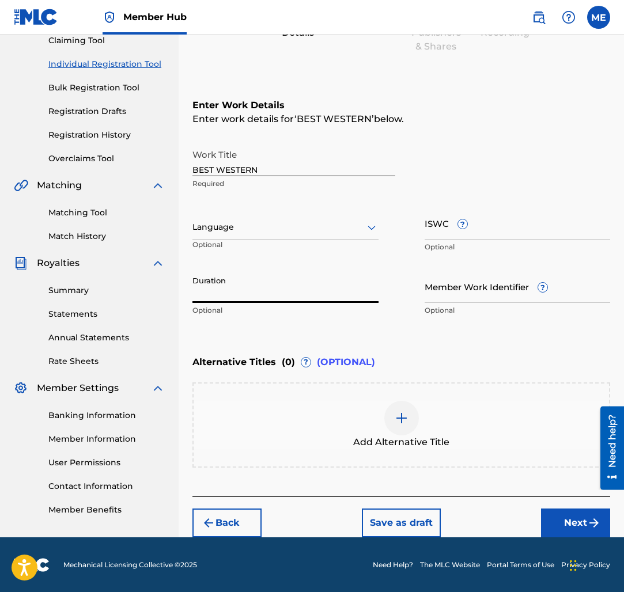
click at [281, 301] on input "Duration" at bounding box center [285, 286] width 186 height 33
type input "02:36"
click at [554, 514] on button "Next" at bounding box center [575, 523] width 69 height 29
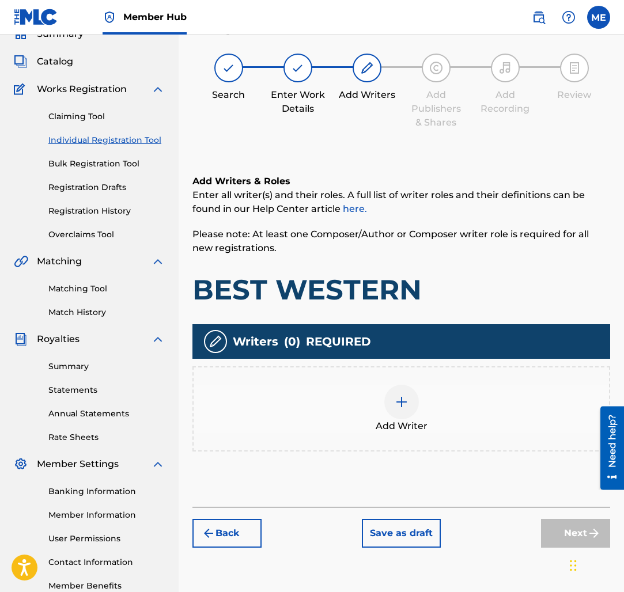
scroll to position [52, 0]
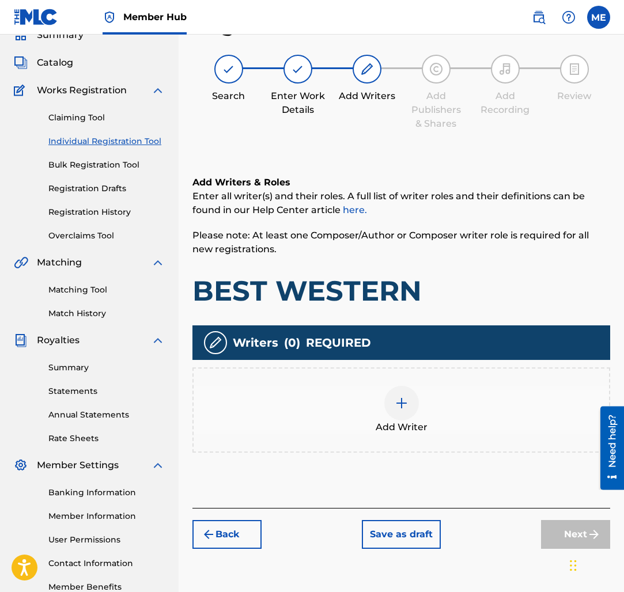
click at [386, 377] on div "Add Writer" at bounding box center [401, 410] width 418 height 85
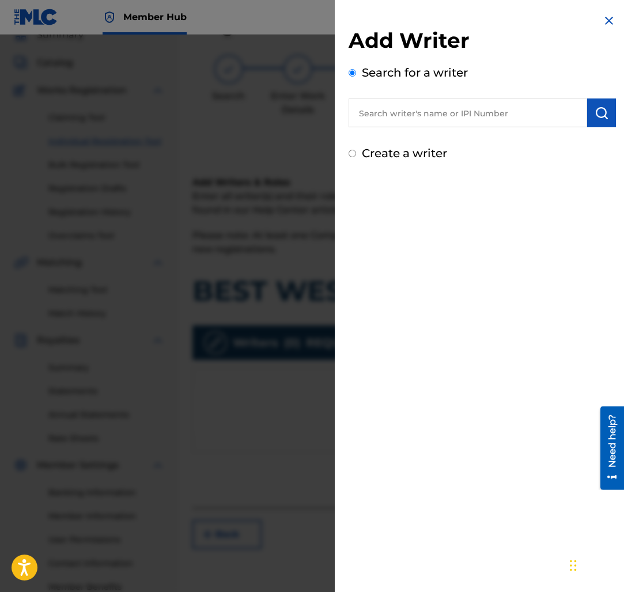
click at [509, 100] on input "text" at bounding box center [468, 113] width 239 height 29
paste input "00563592133"
type input "00563592133"
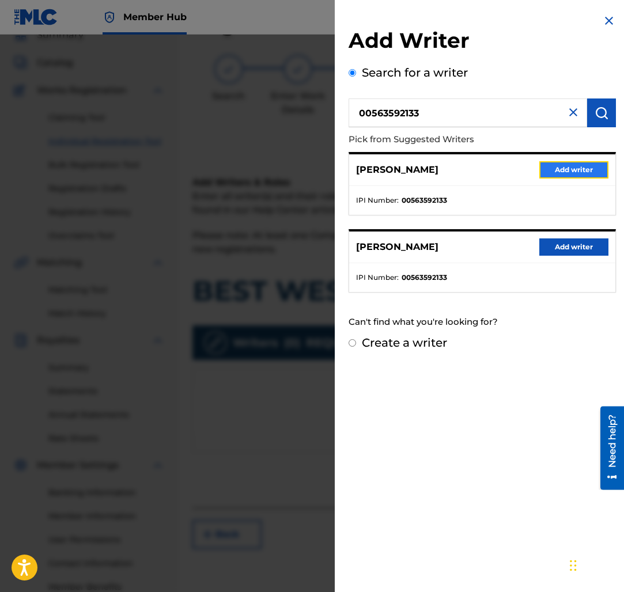
click at [557, 175] on button "Add writer" at bounding box center [573, 169] width 69 height 17
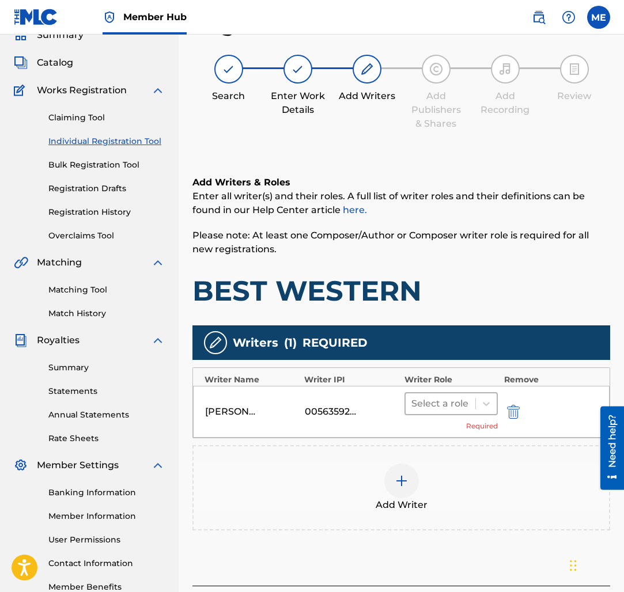
click at [447, 405] on div at bounding box center [440, 404] width 59 height 16
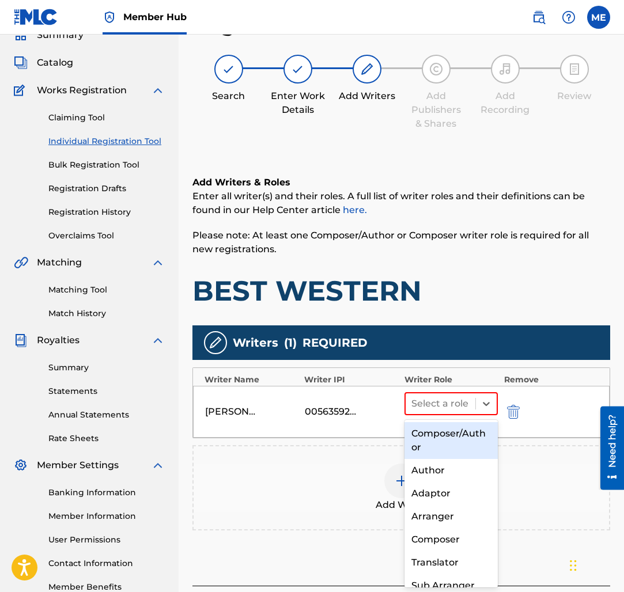
click at [437, 452] on div "Composer/Author" at bounding box center [451, 440] width 94 height 37
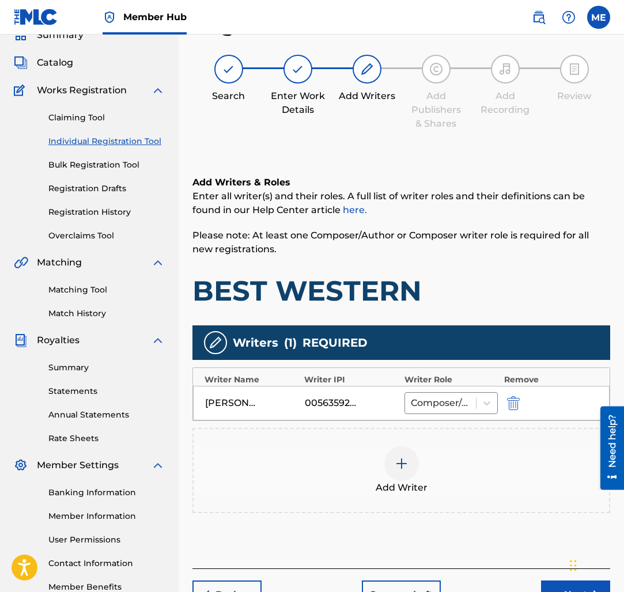
click at [406, 463] on img at bounding box center [402, 464] width 14 height 14
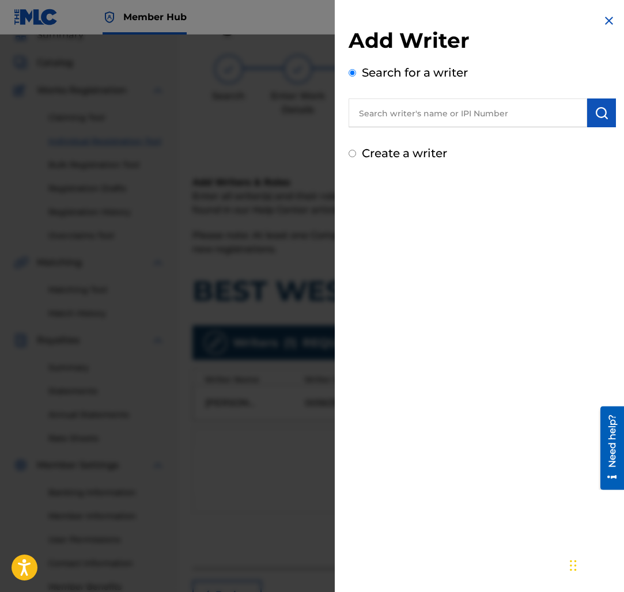
click at [443, 112] on input "text" at bounding box center [468, 113] width 239 height 29
paste input "00616273064"
type input "00616273064"
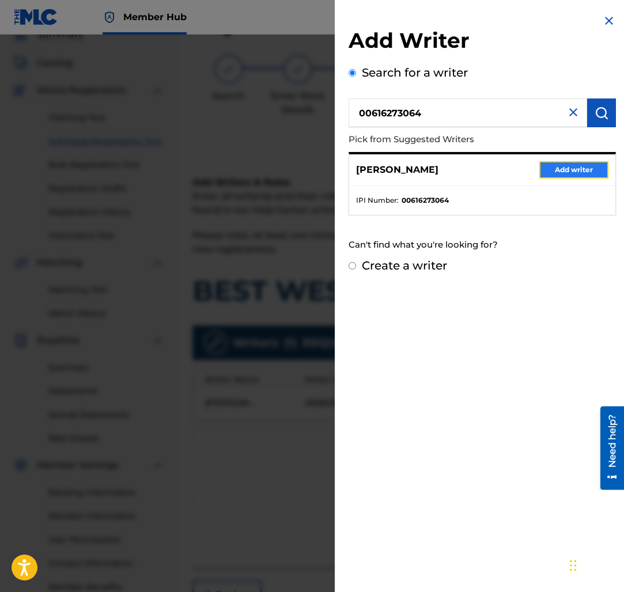
click at [541, 173] on button "Add writer" at bounding box center [573, 169] width 69 height 17
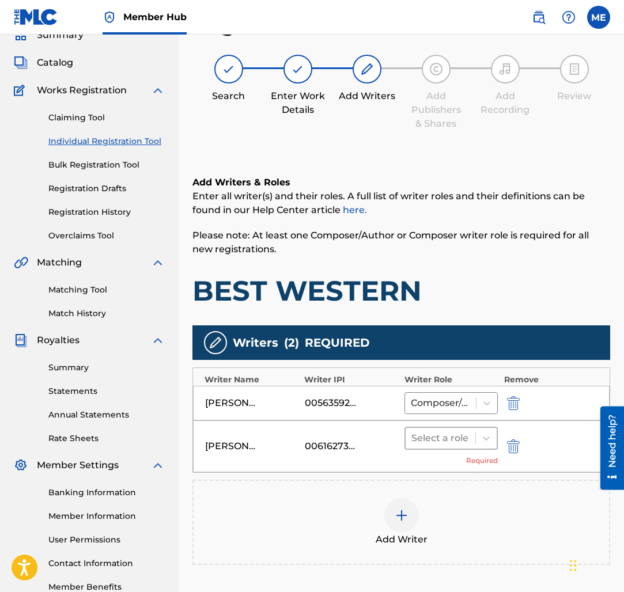
click at [448, 432] on div at bounding box center [440, 438] width 59 height 16
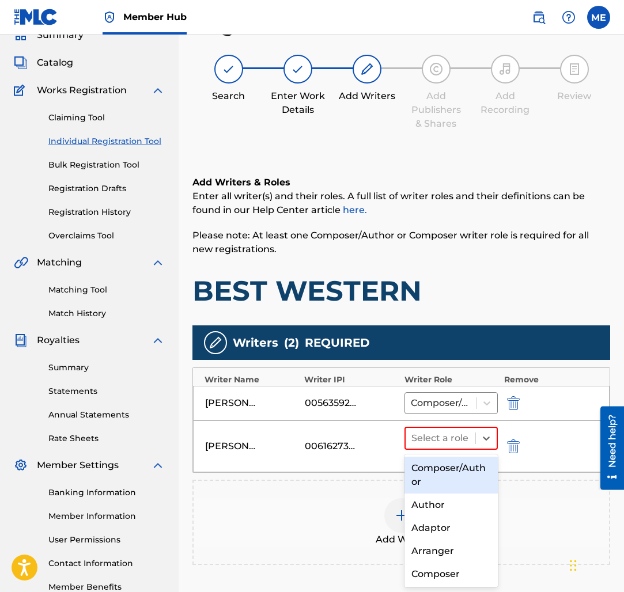
click at [439, 483] on div "Composer/Author" at bounding box center [451, 475] width 94 height 37
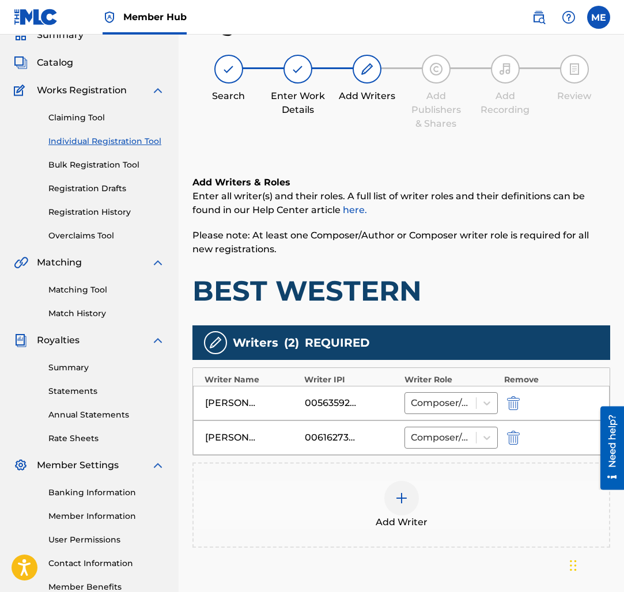
click at [398, 516] on span "Add Writer" at bounding box center [402, 523] width 52 height 14
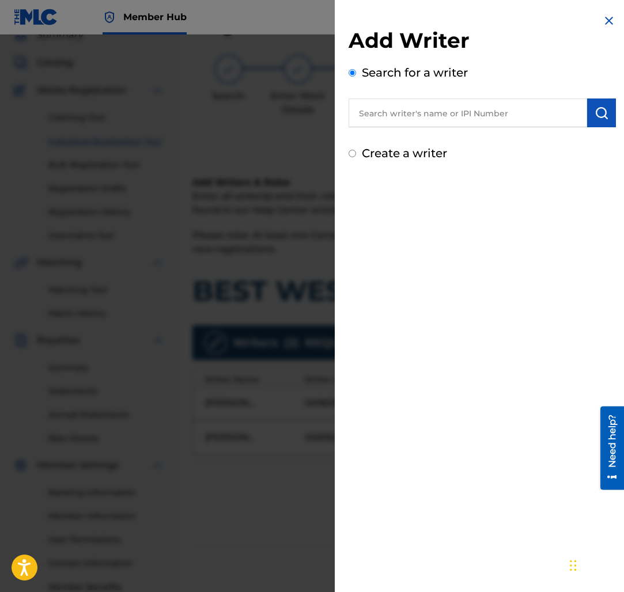
click at [528, 109] on input "text" at bounding box center [468, 113] width 239 height 29
paste input "00803109088"
type input "00803109088"
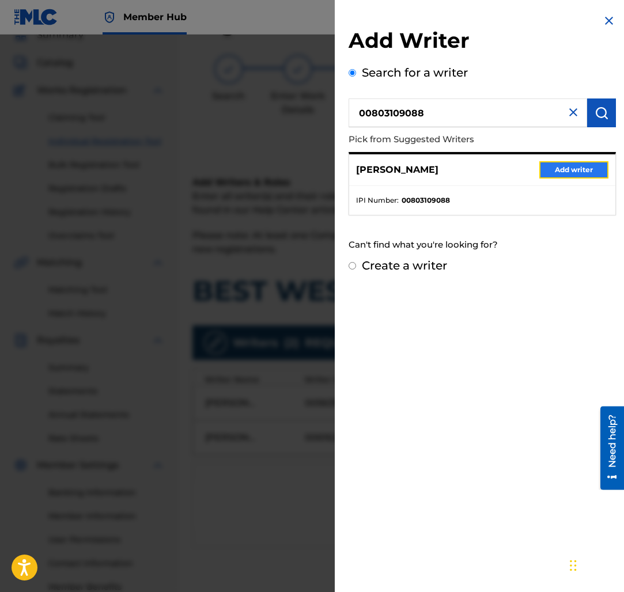
click at [573, 173] on button "Add writer" at bounding box center [573, 169] width 69 height 17
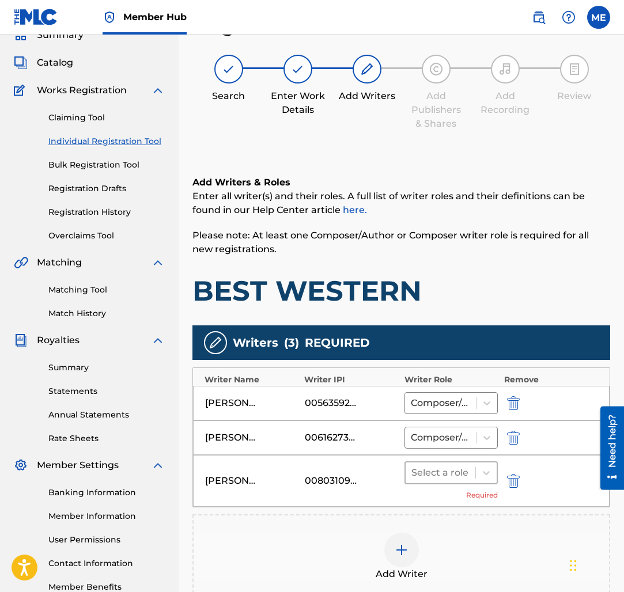
click at [436, 475] on div at bounding box center [440, 473] width 59 height 16
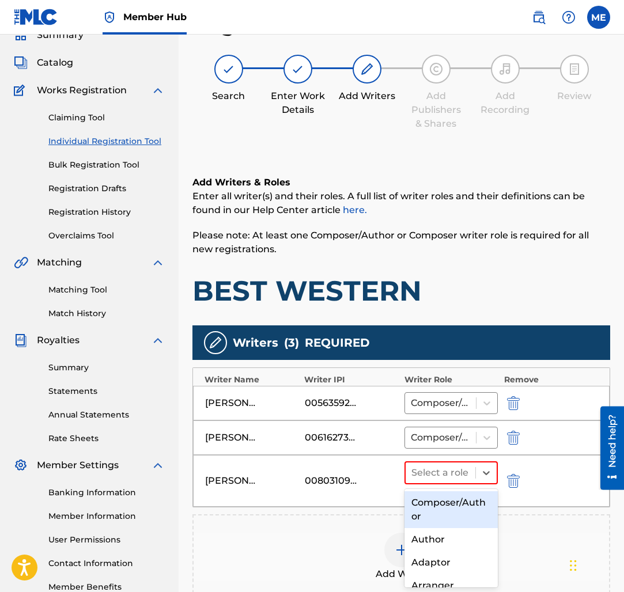
click at [434, 502] on div "Composer/Author" at bounding box center [451, 509] width 94 height 37
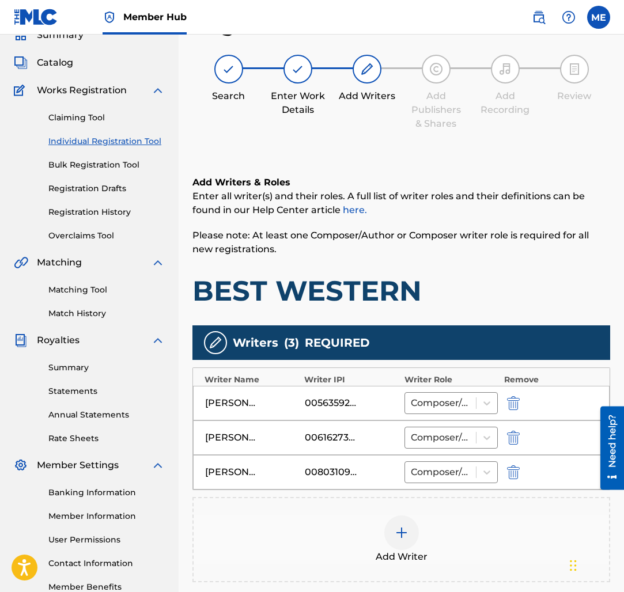
click at [395, 540] on div at bounding box center [401, 533] width 35 height 35
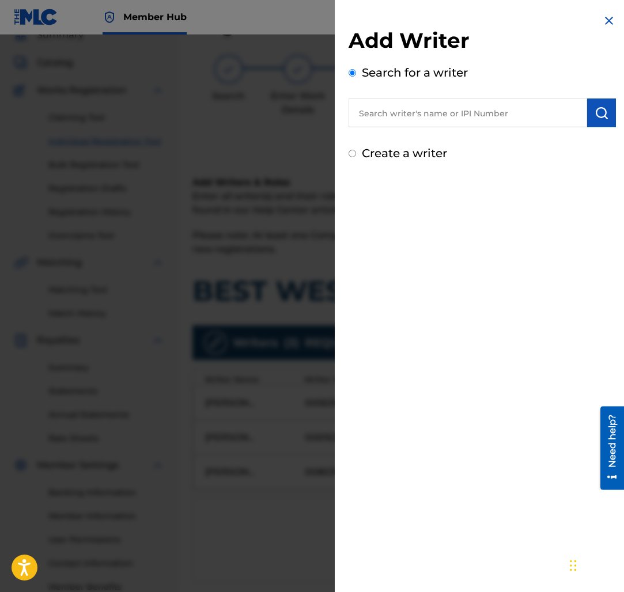
click at [437, 104] on input "text" at bounding box center [468, 113] width 239 height 29
paste input "[PERSON_NAME]"
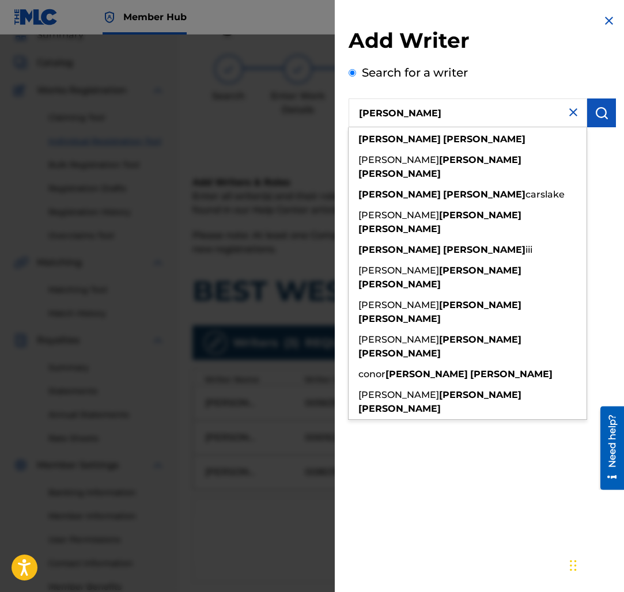
type input "[PERSON_NAME]"
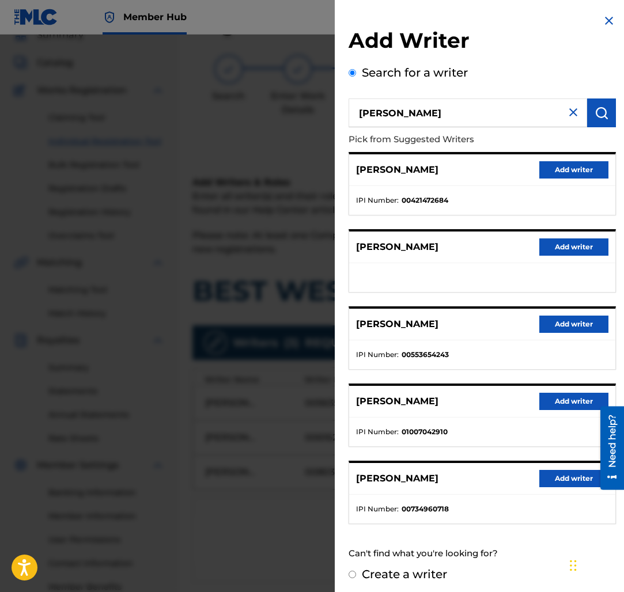
click at [573, 263] on ul at bounding box center [482, 277] width 266 height 29
click at [568, 252] on button "Add writer" at bounding box center [573, 247] width 69 height 17
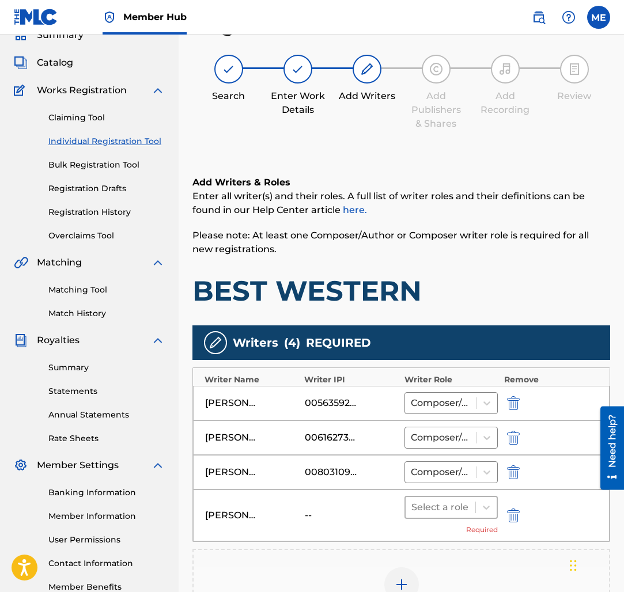
click at [444, 517] on div "Select a role" at bounding box center [441, 507] width 70 height 21
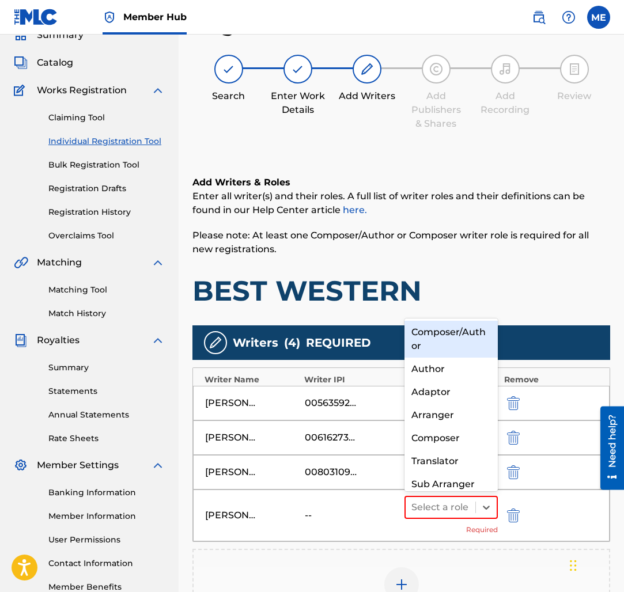
click at [470, 342] on div "Composer/Author" at bounding box center [451, 339] width 94 height 37
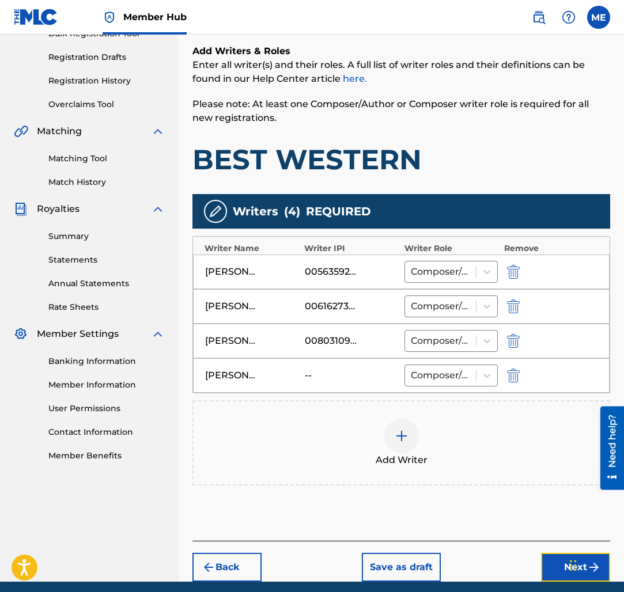
click at [552, 559] on button "Next" at bounding box center [575, 567] width 69 height 29
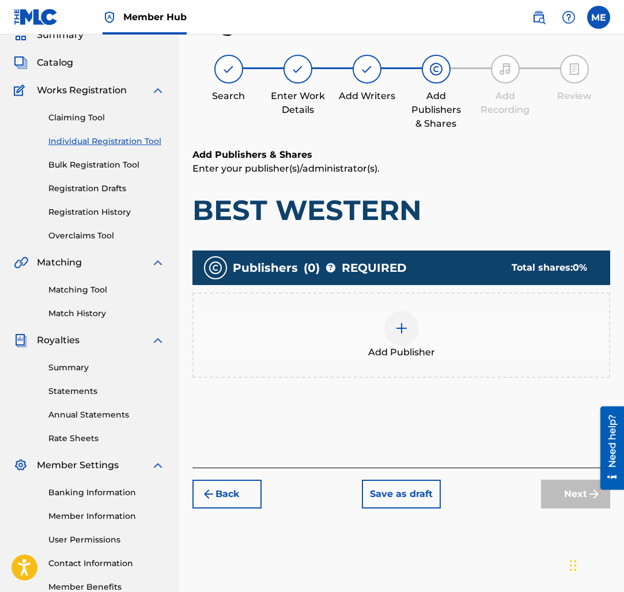
click at [411, 311] on div "Add Publisher" at bounding box center [401, 335] width 415 height 48
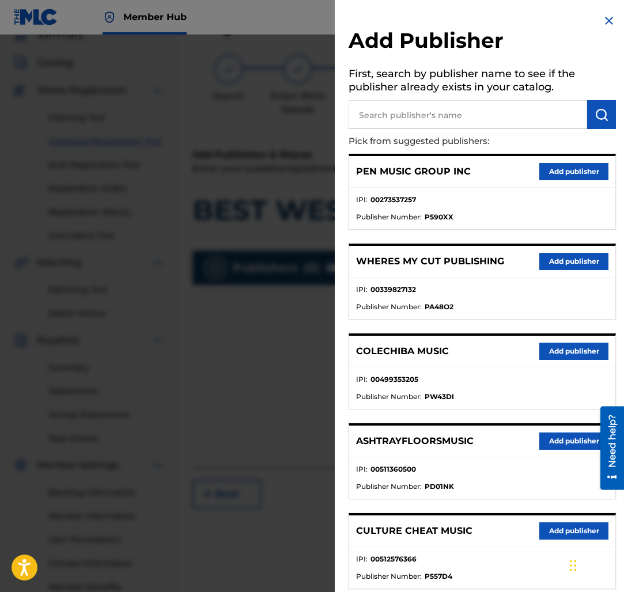
click at [457, 115] on input "text" at bounding box center [468, 114] width 239 height 29
type input "SIRJAMES"
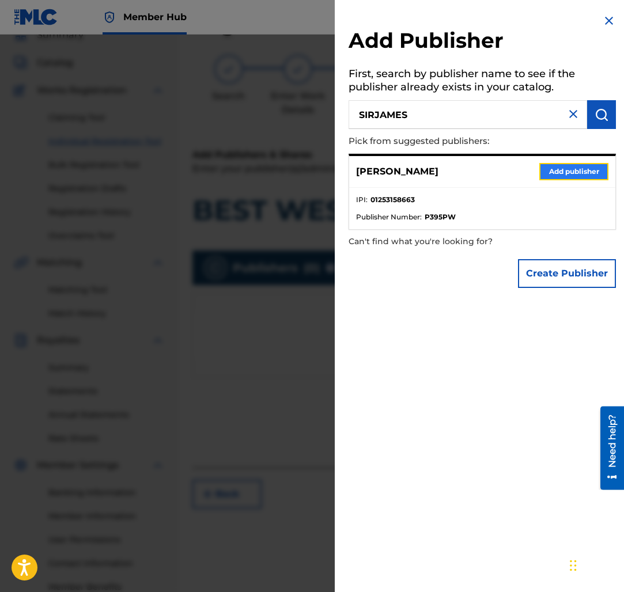
click at [561, 176] on button "Add publisher" at bounding box center [573, 171] width 69 height 17
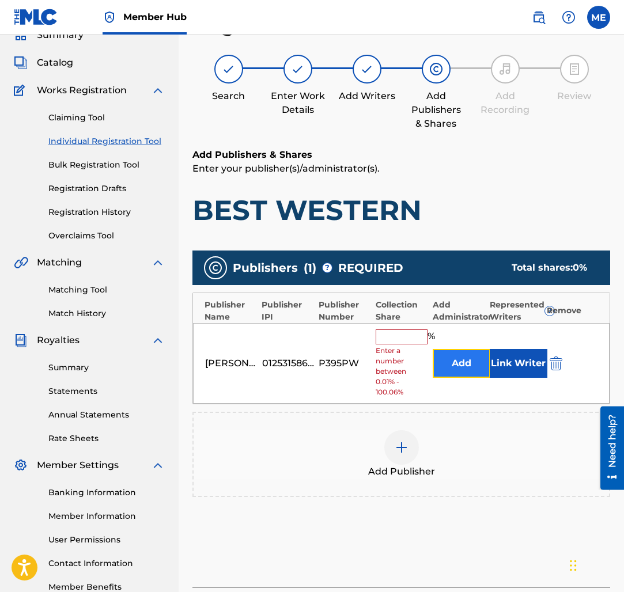
click at [436, 368] on button "Add" at bounding box center [462, 363] width 58 height 29
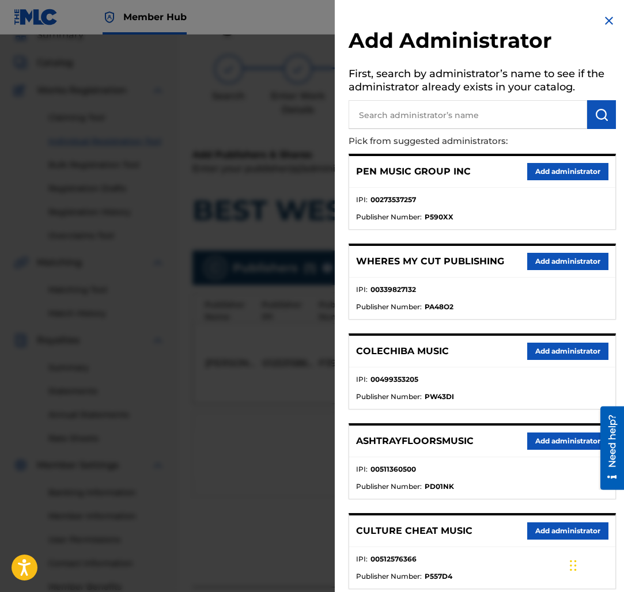
click at [527, 118] on input "text" at bounding box center [468, 114] width 239 height 29
type input "PENWORKS"
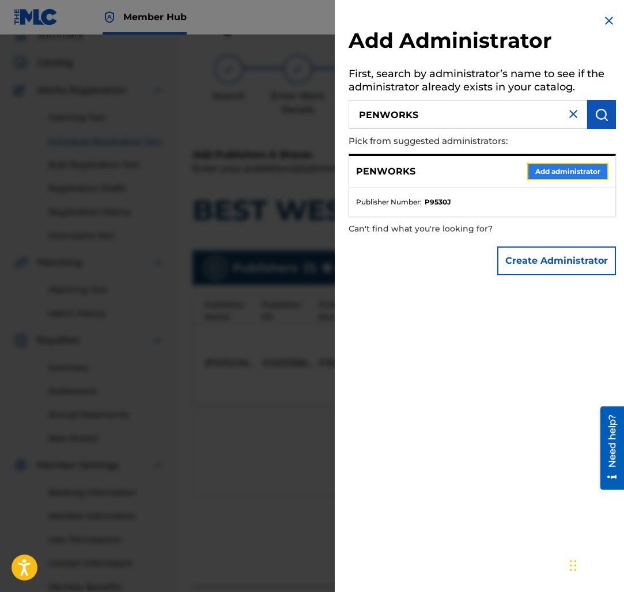
click at [570, 171] on button "Add administrator" at bounding box center [567, 171] width 81 height 17
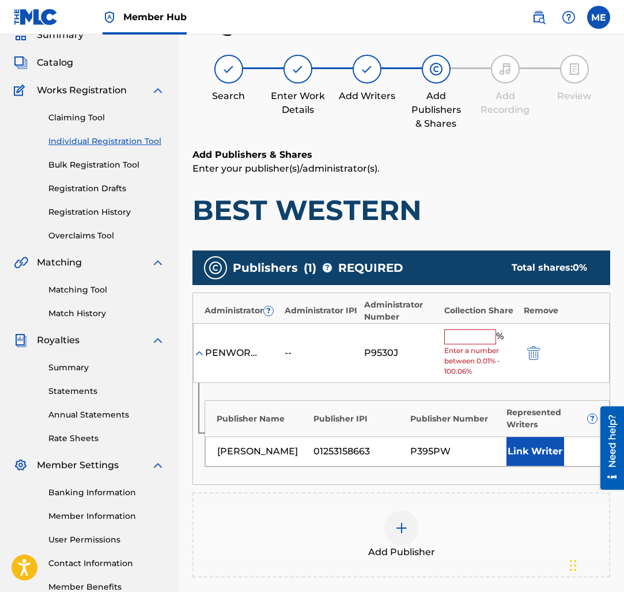
click at [470, 345] on div "% Enter a number between 0.01% - 100.06%" at bounding box center [481, 354] width 74 height 48
click at [470, 341] on input "text" at bounding box center [470, 337] width 52 height 15
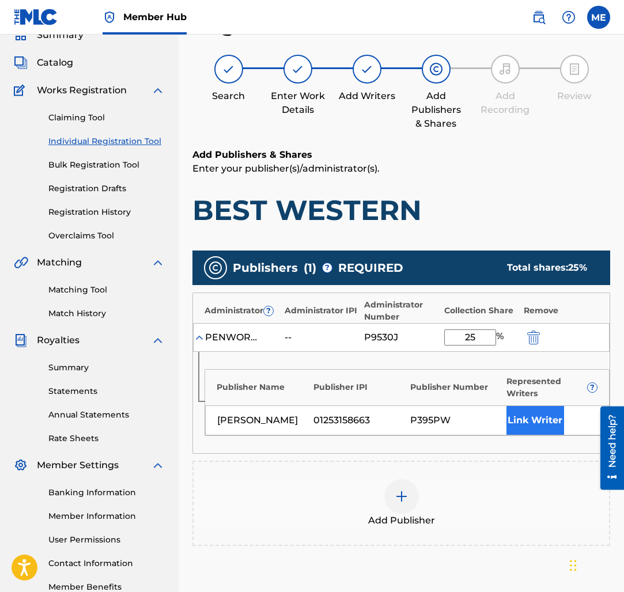
type input "25"
click at [526, 410] on button "Link Writer" at bounding box center [535, 420] width 58 height 29
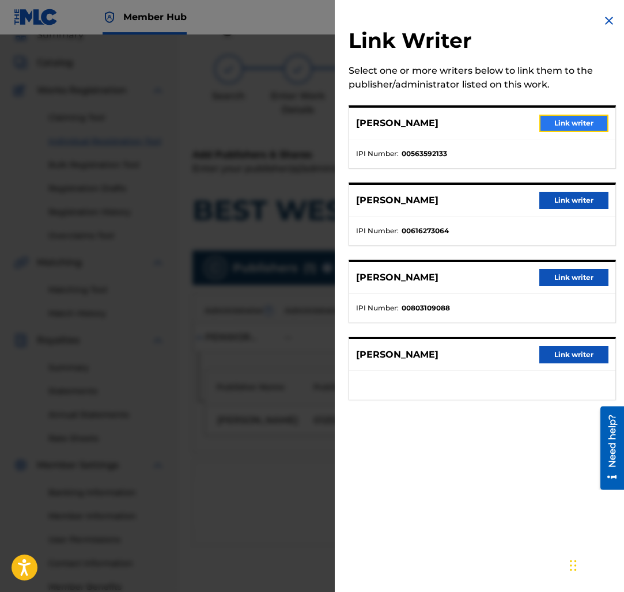
click at [584, 123] on button "Link writer" at bounding box center [573, 123] width 69 height 17
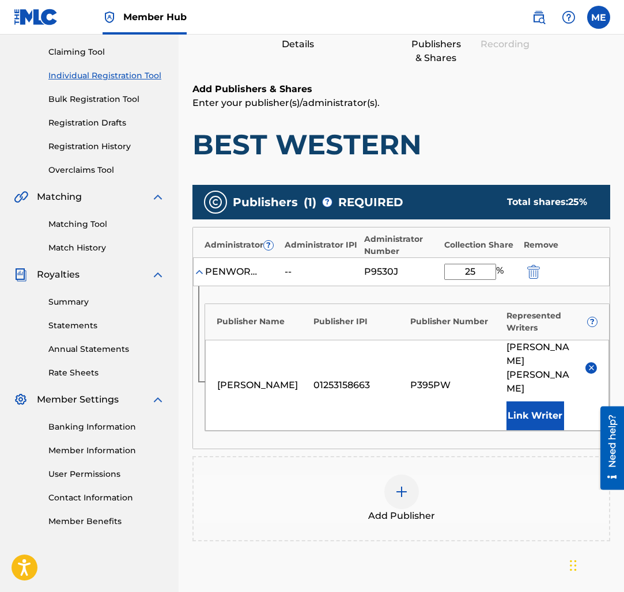
scroll to position [225, 0]
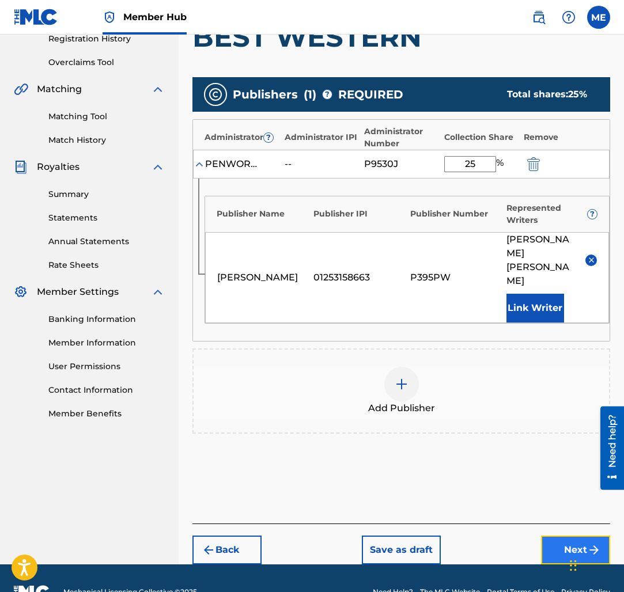
click at [566, 536] on button "Next" at bounding box center [575, 550] width 69 height 29
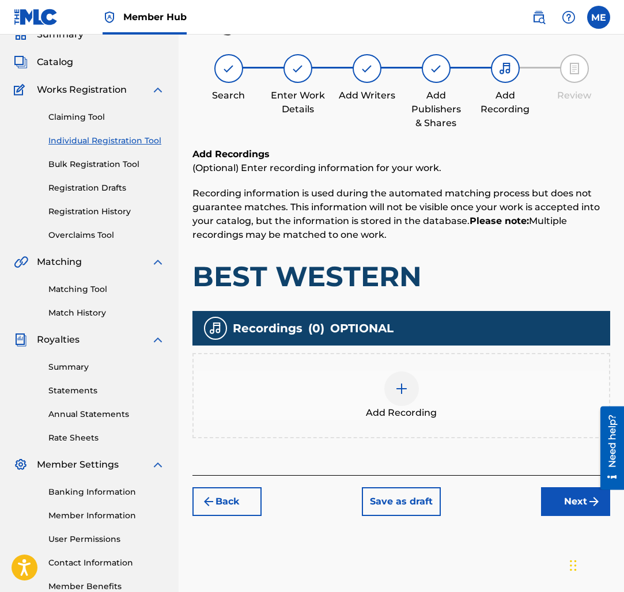
scroll to position [52, 0]
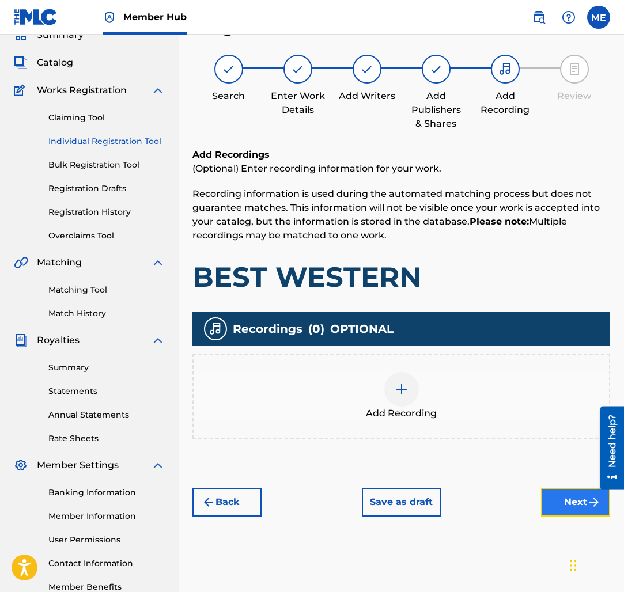
click at [558, 515] on button "Next" at bounding box center [575, 502] width 69 height 29
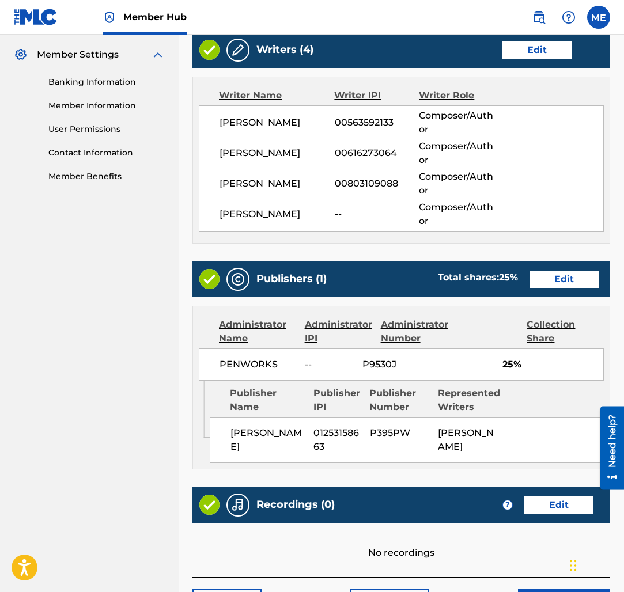
scroll to position [570, 0]
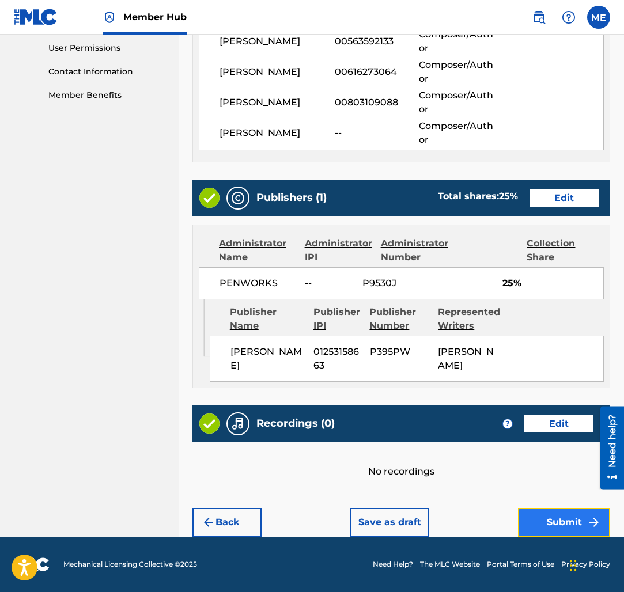
click at [562, 526] on button "Submit" at bounding box center [564, 522] width 92 height 29
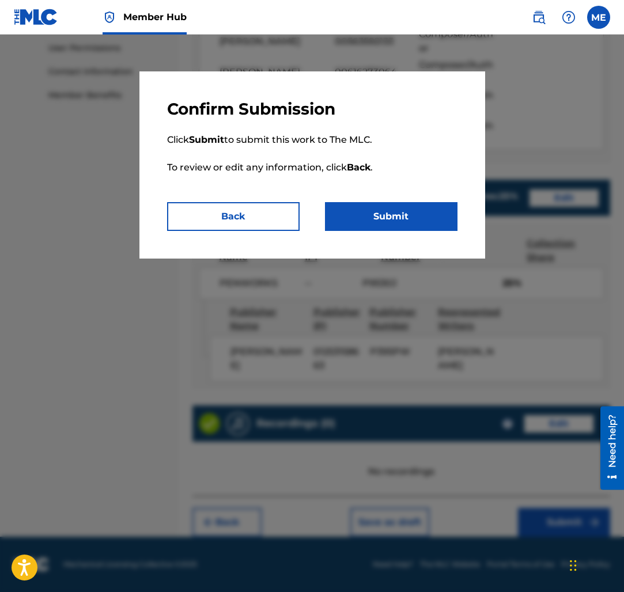
click at [413, 201] on p "Click Submit to submit this work to The MLC. To review or edit any information,…" at bounding box center [312, 160] width 290 height 83
click at [413, 207] on button "Submit" at bounding box center [391, 216] width 133 height 29
